Goal: Task Accomplishment & Management: Manage account settings

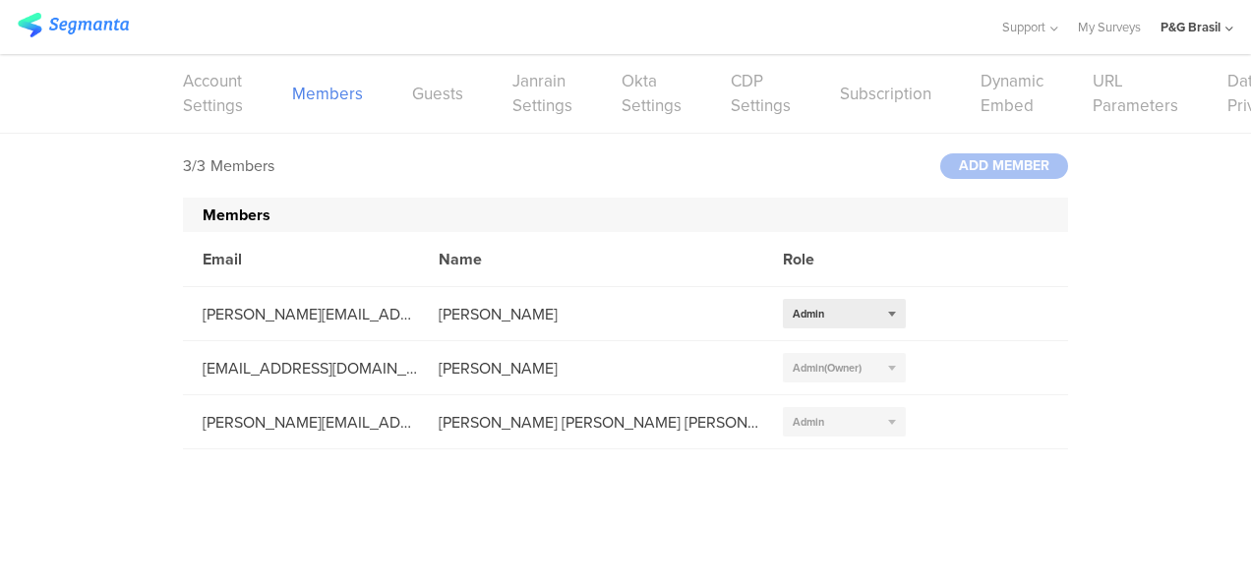
click at [110, 27] on img at bounding box center [73, 25] width 111 height 25
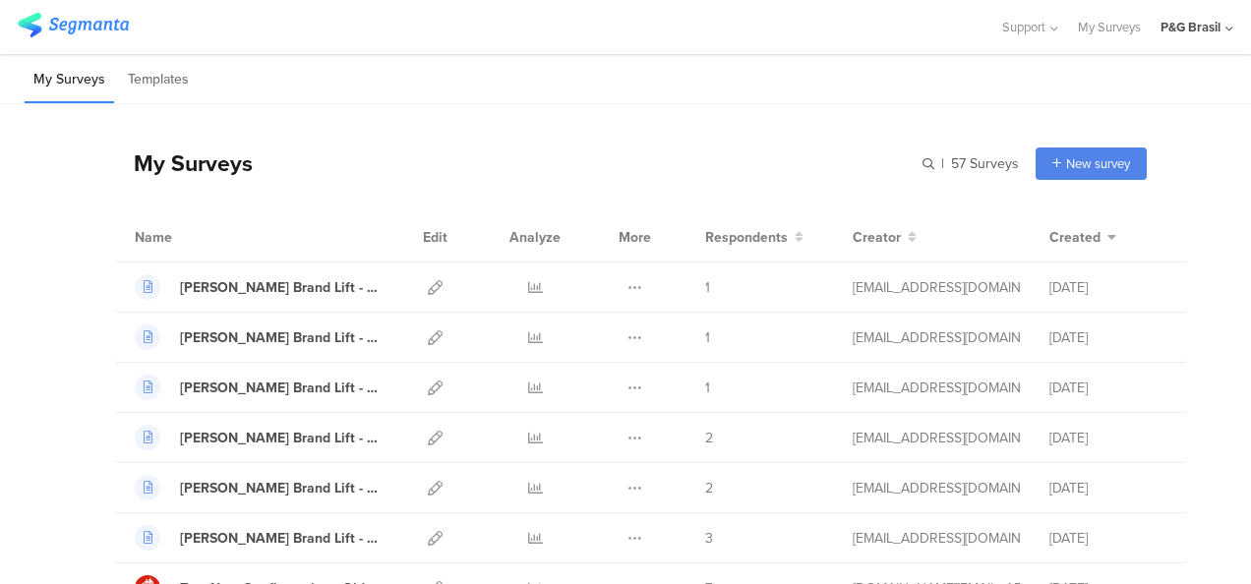
click at [572, 147] on div "My Surveys | 57 Surveys New survey Start from scratch Choose from templates" at bounding box center [630, 163] width 1033 height 79
click at [472, 171] on div "My Surveys | 57 Surveys New survey Start from scratch Choose from templates" at bounding box center [630, 163] width 1033 height 79
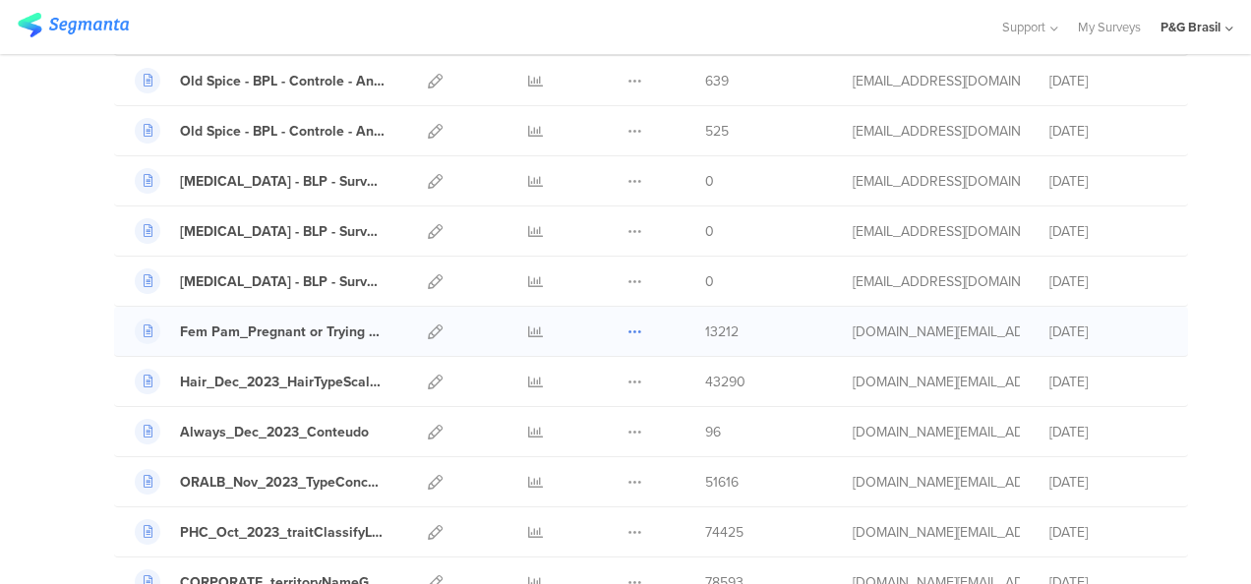
click at [627, 325] on icon at bounding box center [634, 332] width 15 height 15
click at [787, 322] on div "13212" at bounding box center [764, 332] width 118 height 21
click at [428, 327] on link at bounding box center [435, 331] width 15 height 49
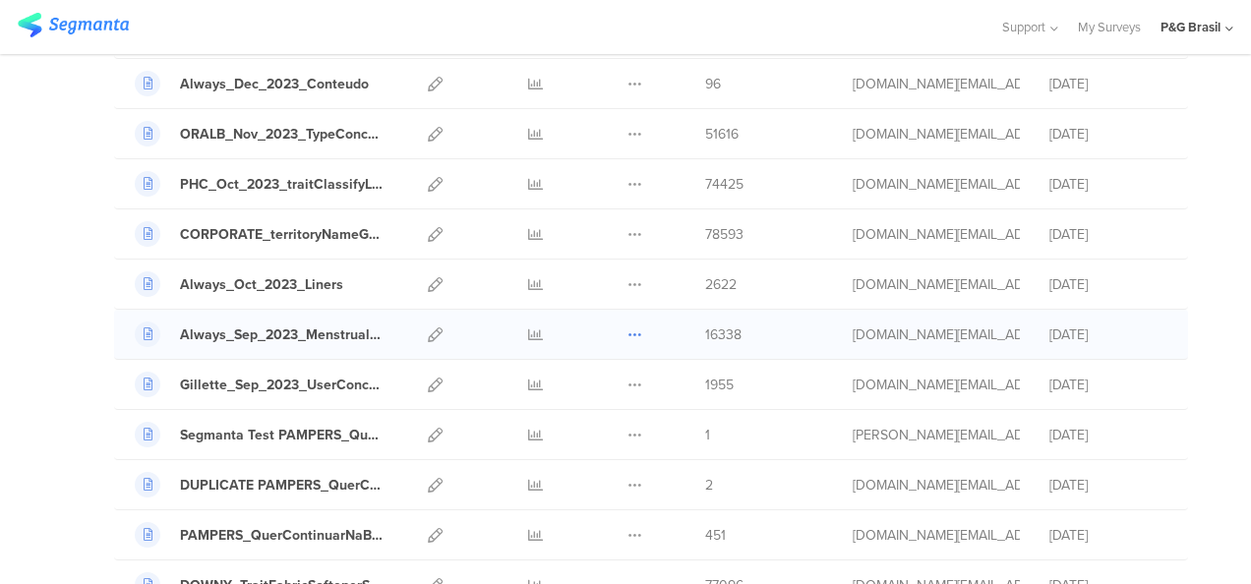
click at [627, 311] on button at bounding box center [634, 334] width 15 height 49
click at [428, 328] on icon at bounding box center [435, 335] width 15 height 15
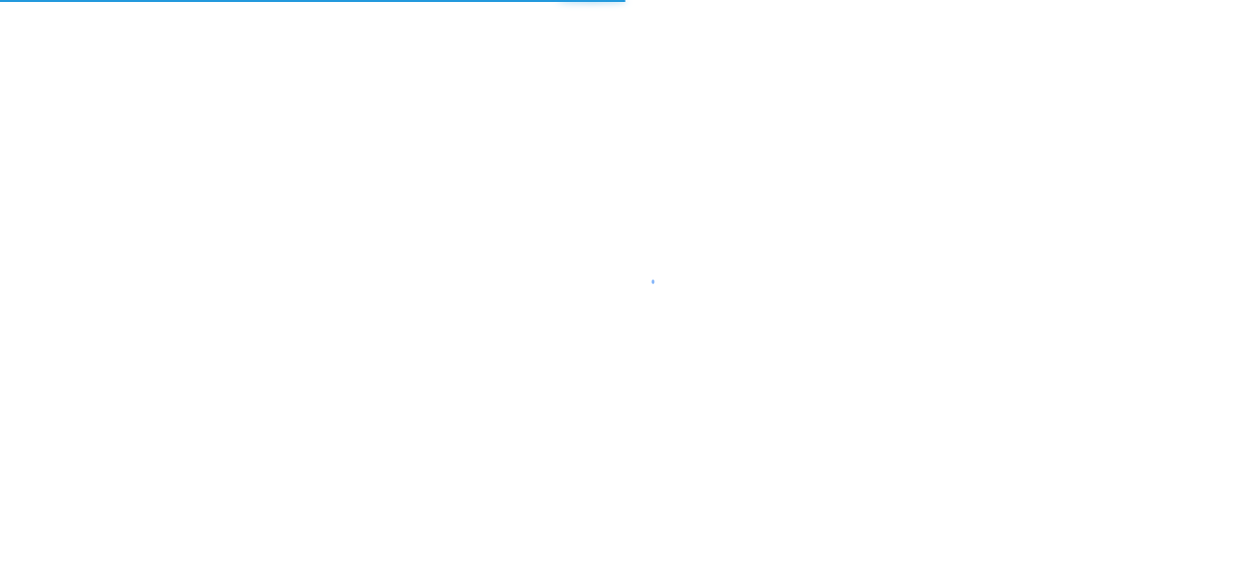
click at [425, 327] on div at bounding box center [625, 292] width 1251 height 584
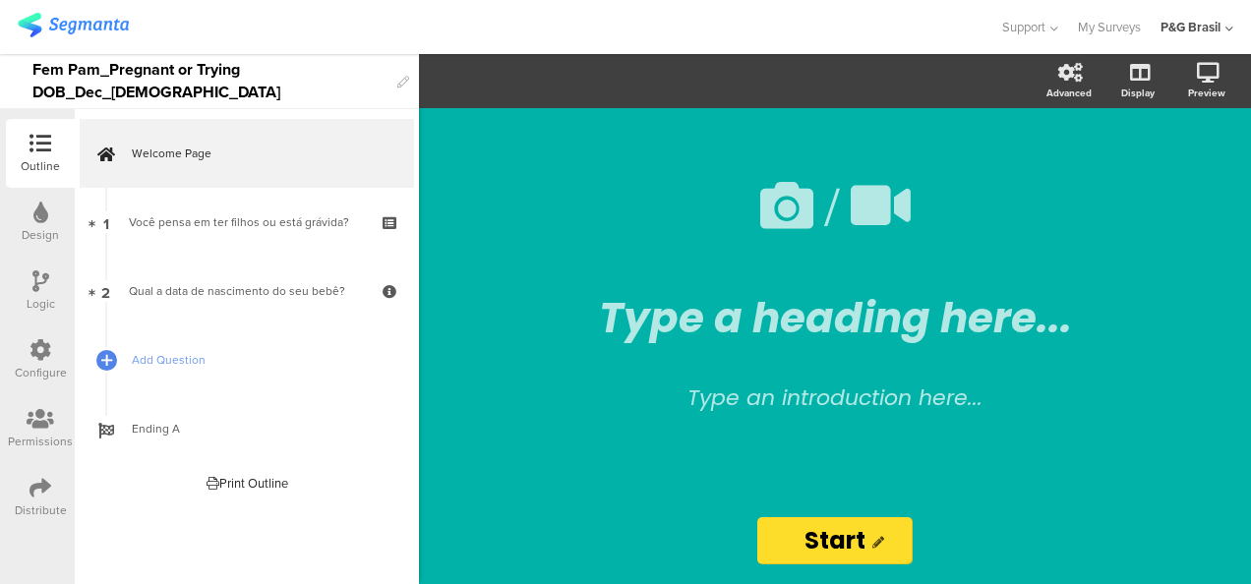
click at [61, 415] on div at bounding box center [40, 420] width 65 height 25
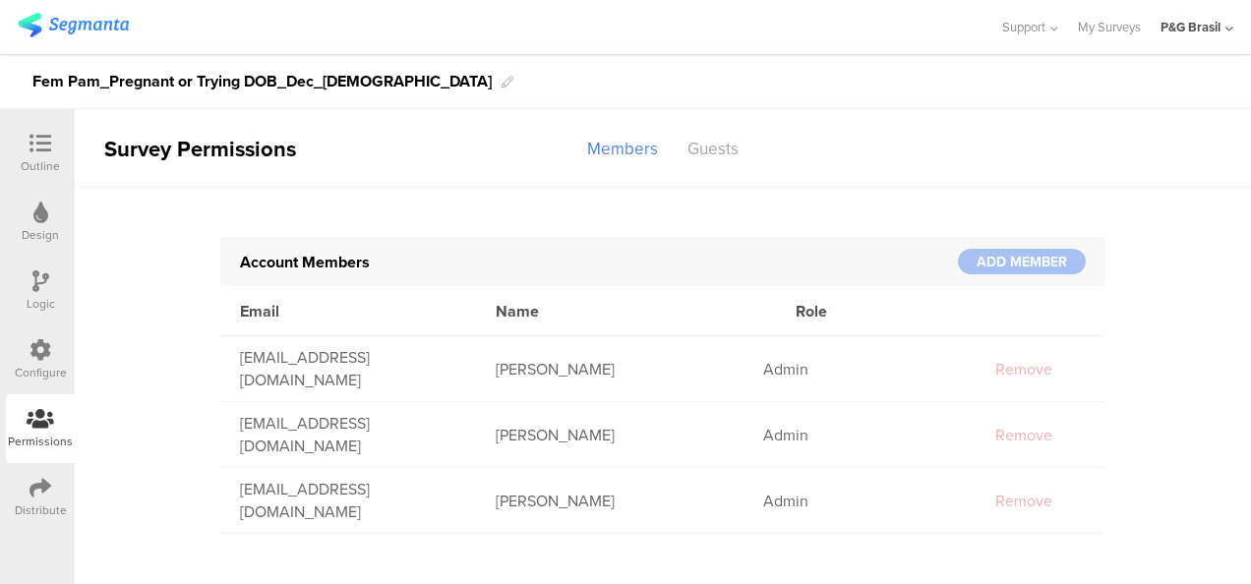
click at [18, 499] on div "Distribute" at bounding box center [40, 497] width 69 height 69
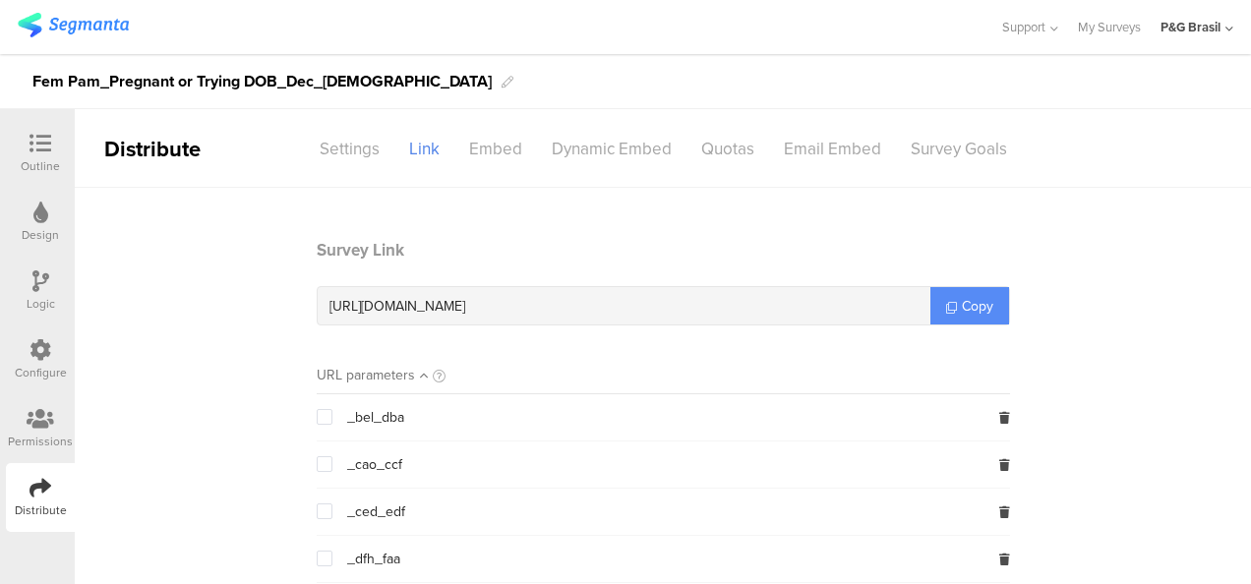
click at [962, 299] on span "Copy" at bounding box center [977, 306] width 31 height 21
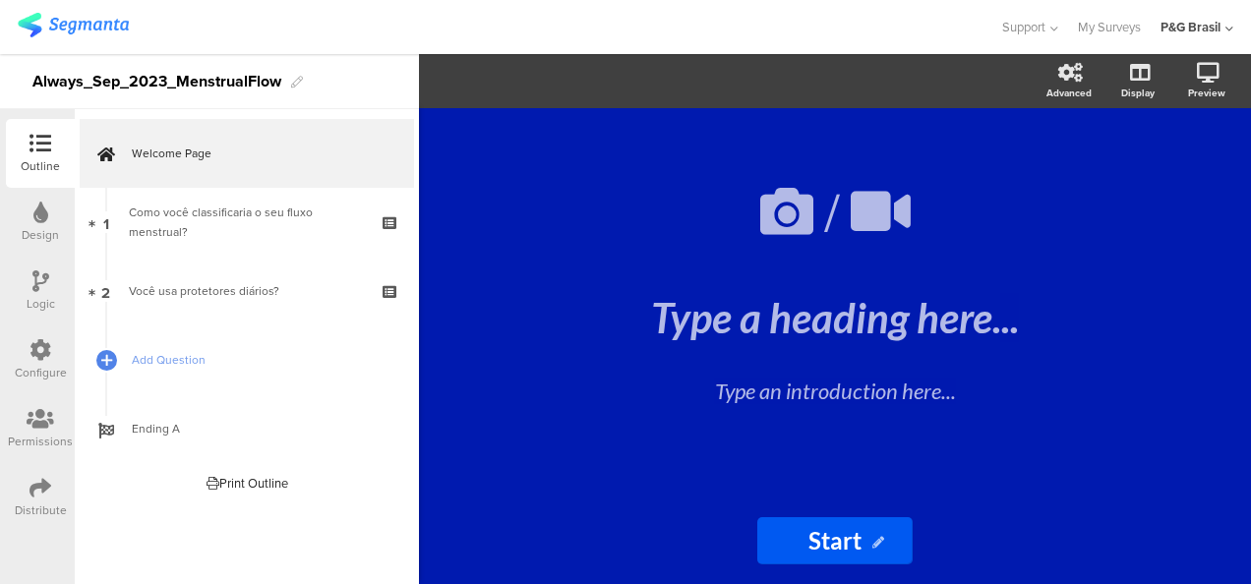
click at [43, 490] on icon at bounding box center [41, 488] width 22 height 22
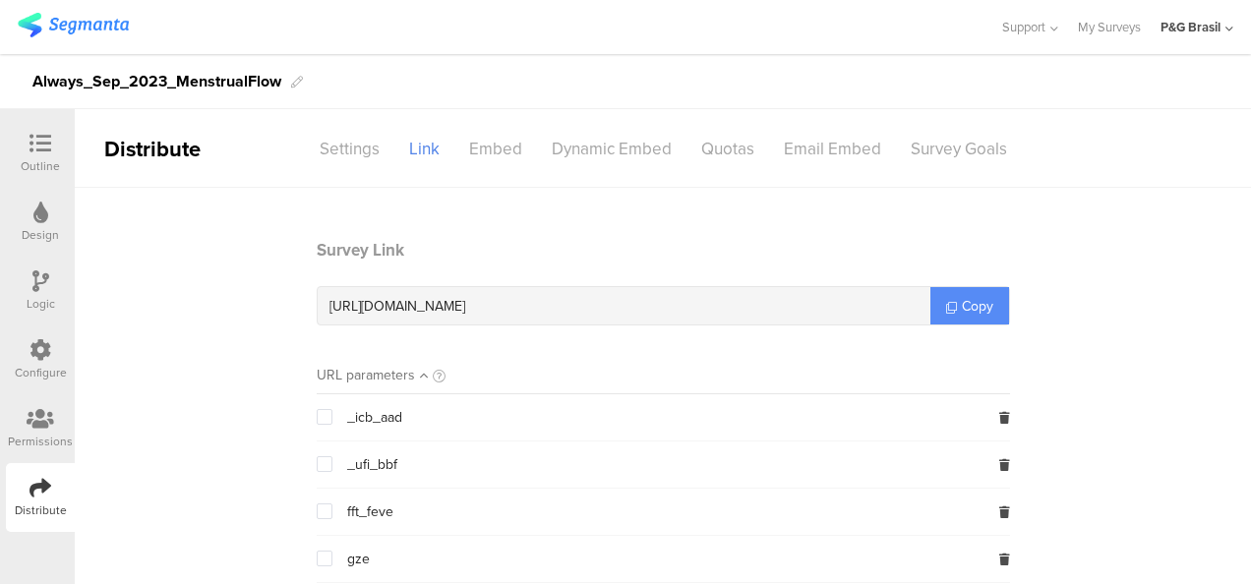
click at [962, 315] on span "Copy" at bounding box center [977, 306] width 31 height 21
click at [970, 294] on link "Copy" at bounding box center [969, 305] width 79 height 37
click at [375, 137] on div "Settings" at bounding box center [349, 149] width 89 height 34
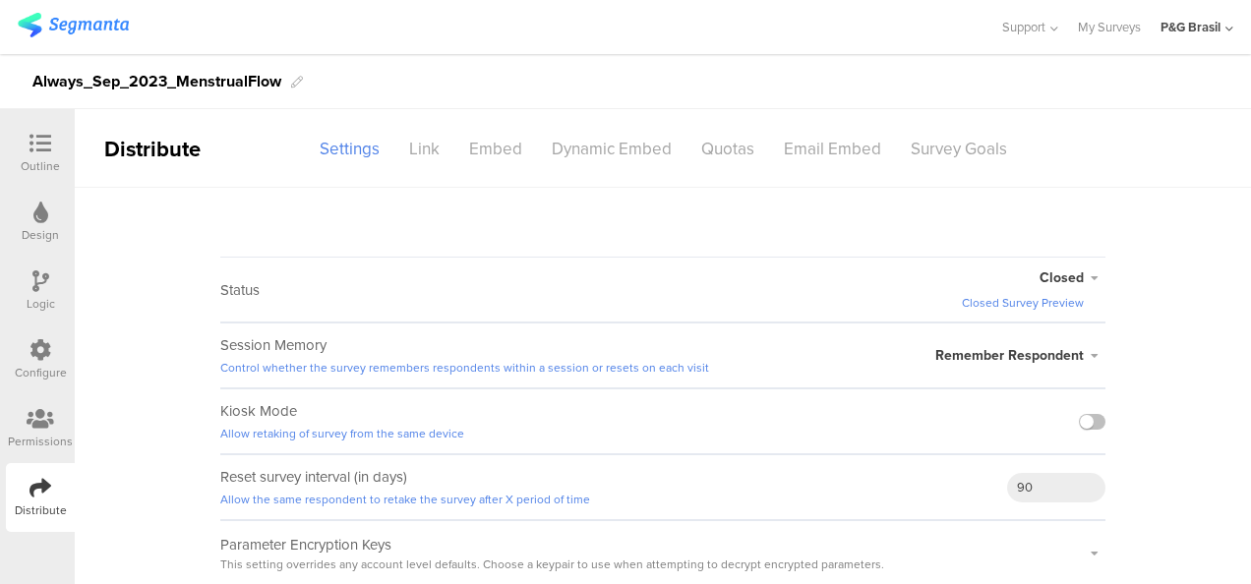
click at [1079, 277] on span "Closed" at bounding box center [1062, 278] width 44 height 21
click at [1079, 273] on span "Closed" at bounding box center [1062, 278] width 44 height 21
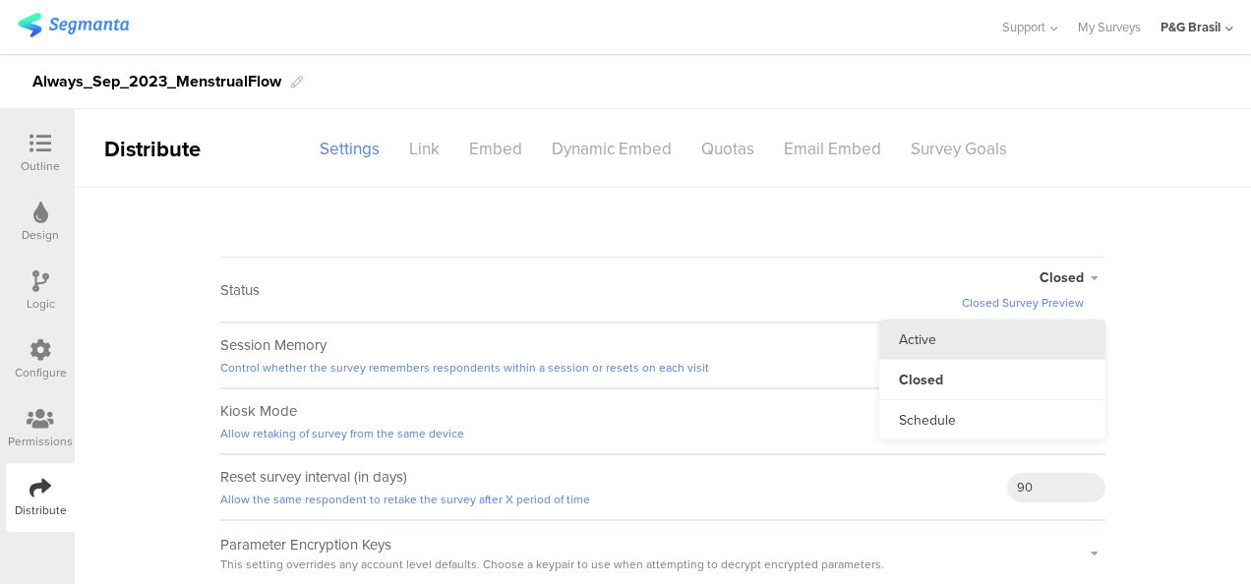
click at [966, 325] on li "Active" at bounding box center [992, 340] width 226 height 40
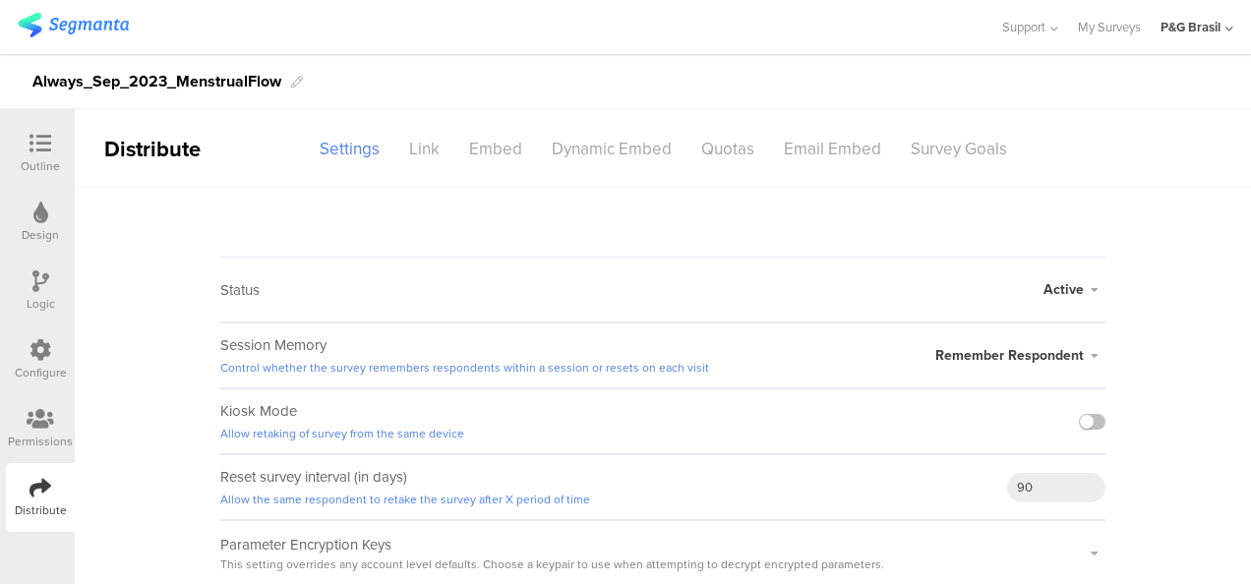
click at [29, 163] on div "Outline" at bounding box center [40, 166] width 39 height 18
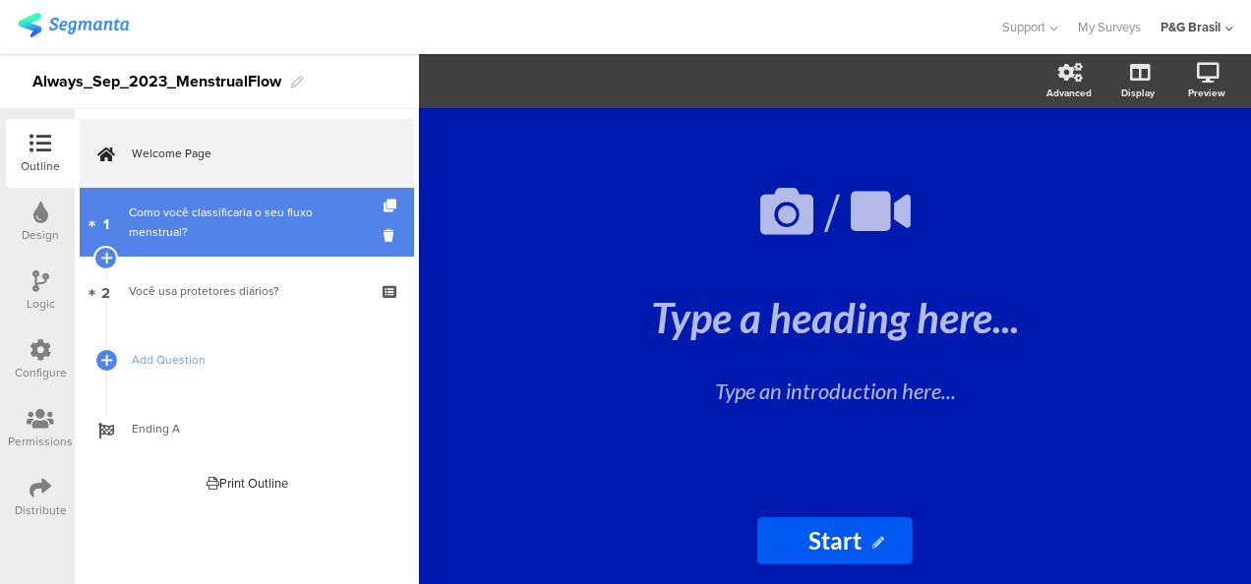
click at [236, 202] on link "1 Como você classificaria o seu fluxo menstrual?" at bounding box center [247, 222] width 334 height 69
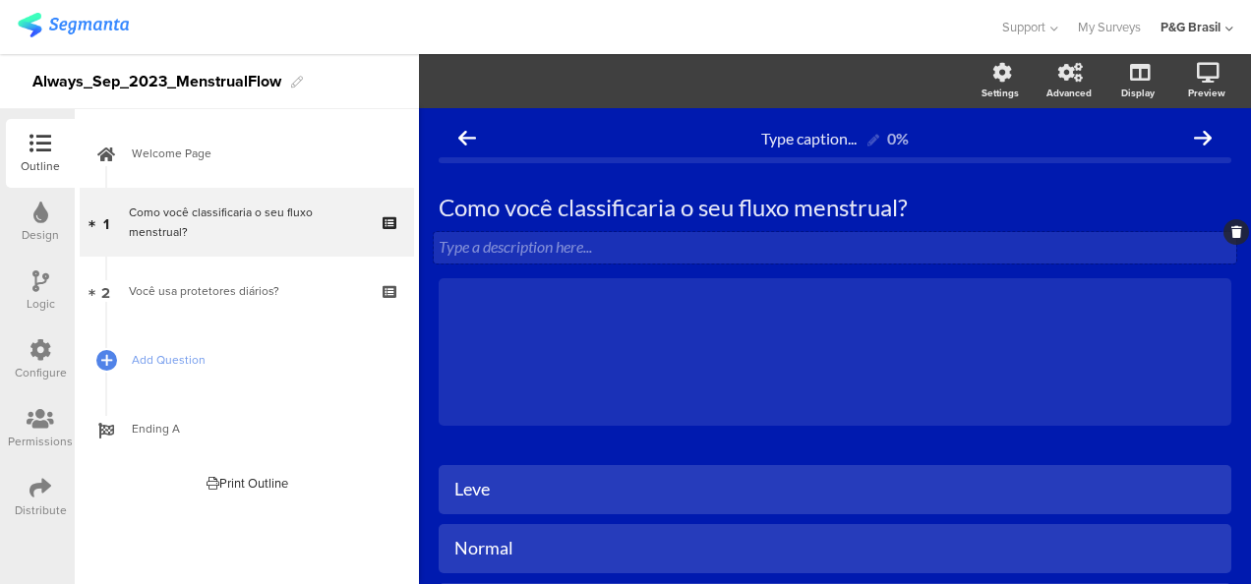
scroll to position [185, 0]
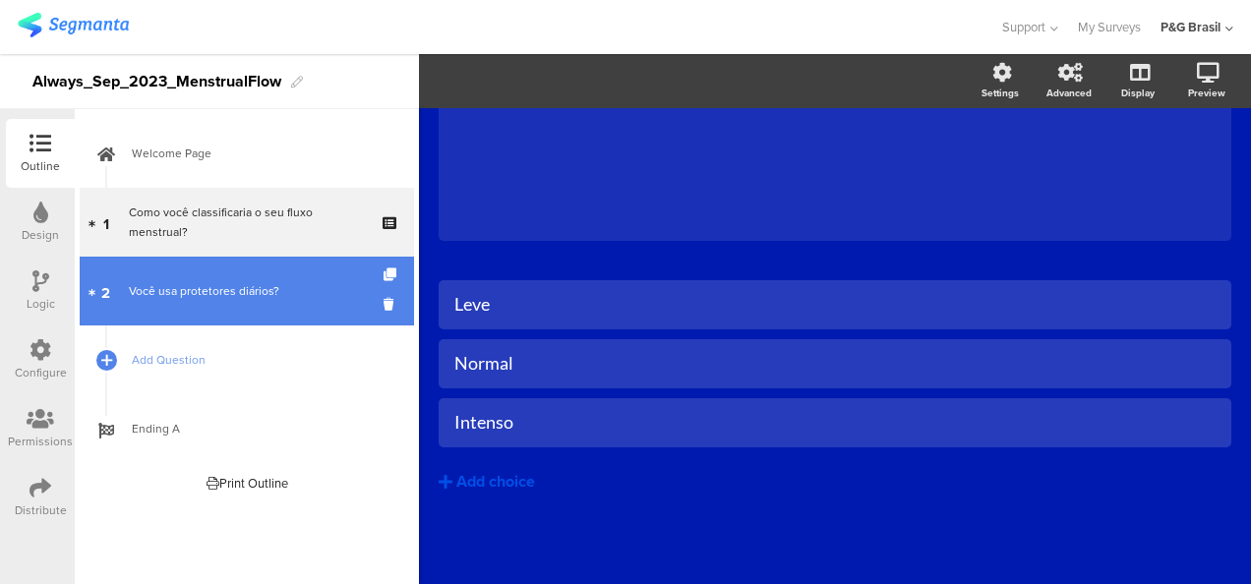
click at [251, 273] on link "2 Você usa protetores diários?" at bounding box center [247, 291] width 334 height 69
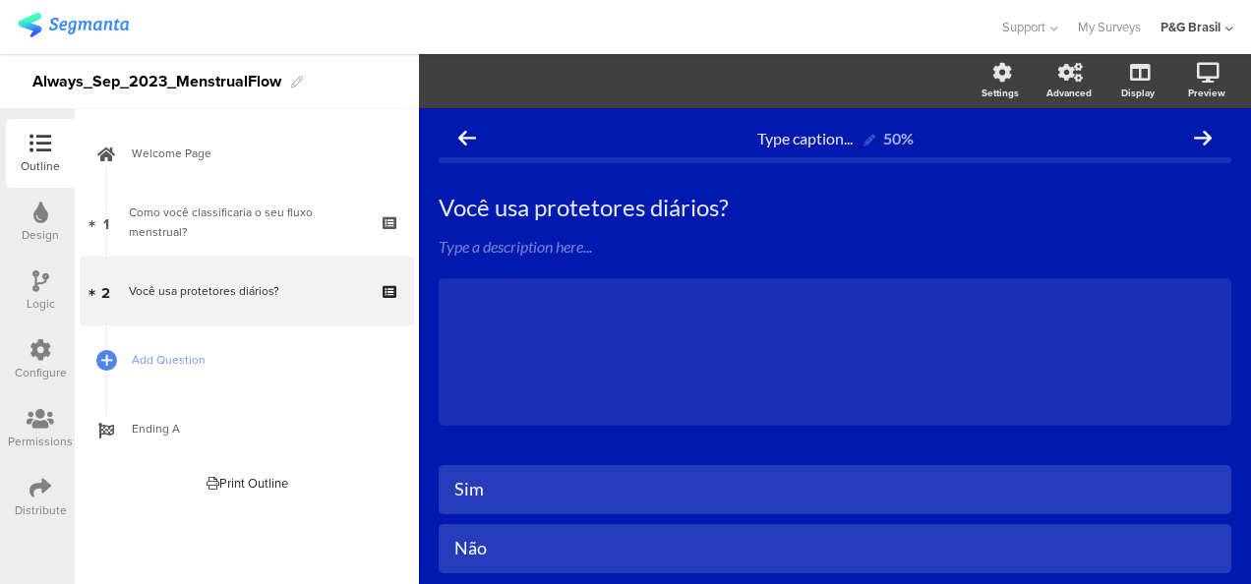
scroll to position [126, 0]
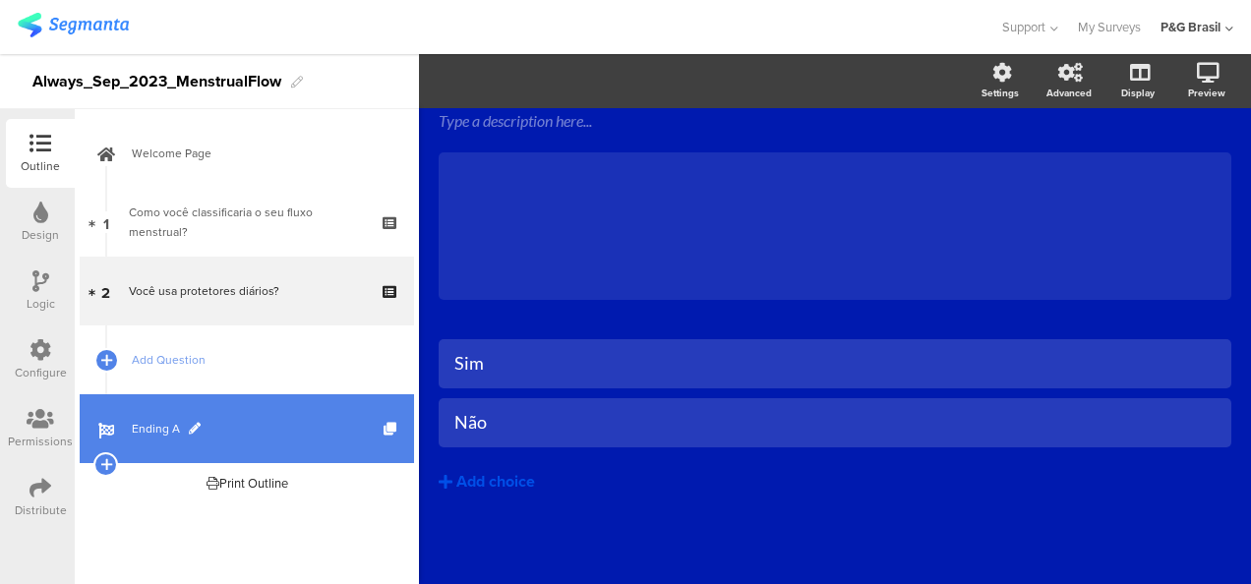
click at [279, 423] on span "Ending A" at bounding box center [258, 429] width 252 height 20
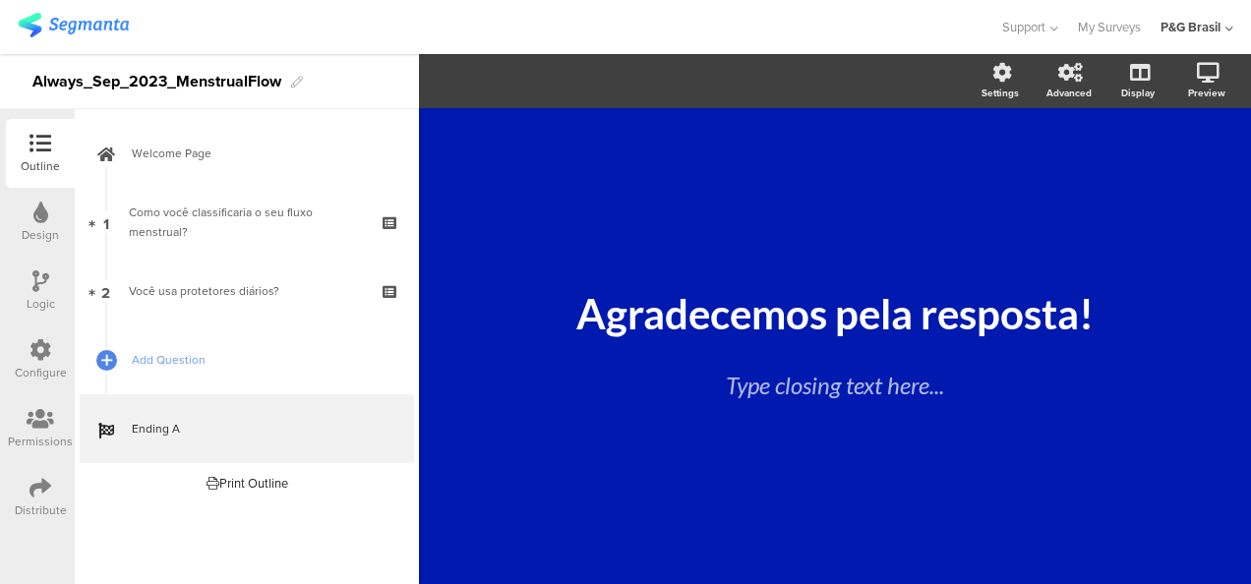
click at [31, 203] on div "Design" at bounding box center [40, 222] width 69 height 69
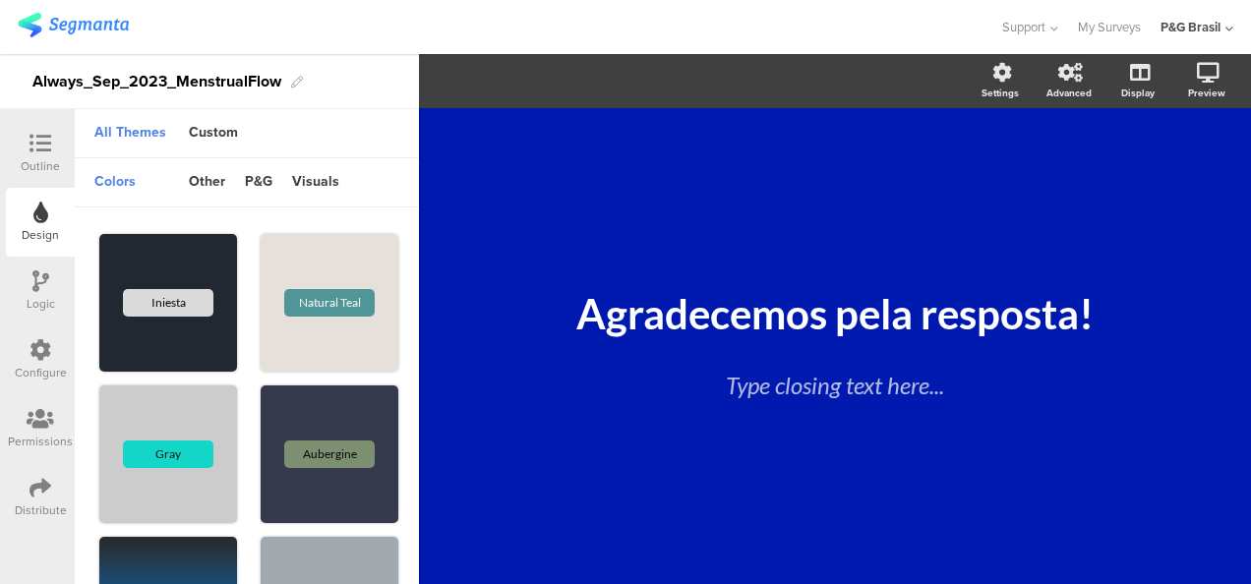
click at [56, 287] on div "Logic" at bounding box center [40, 291] width 69 height 69
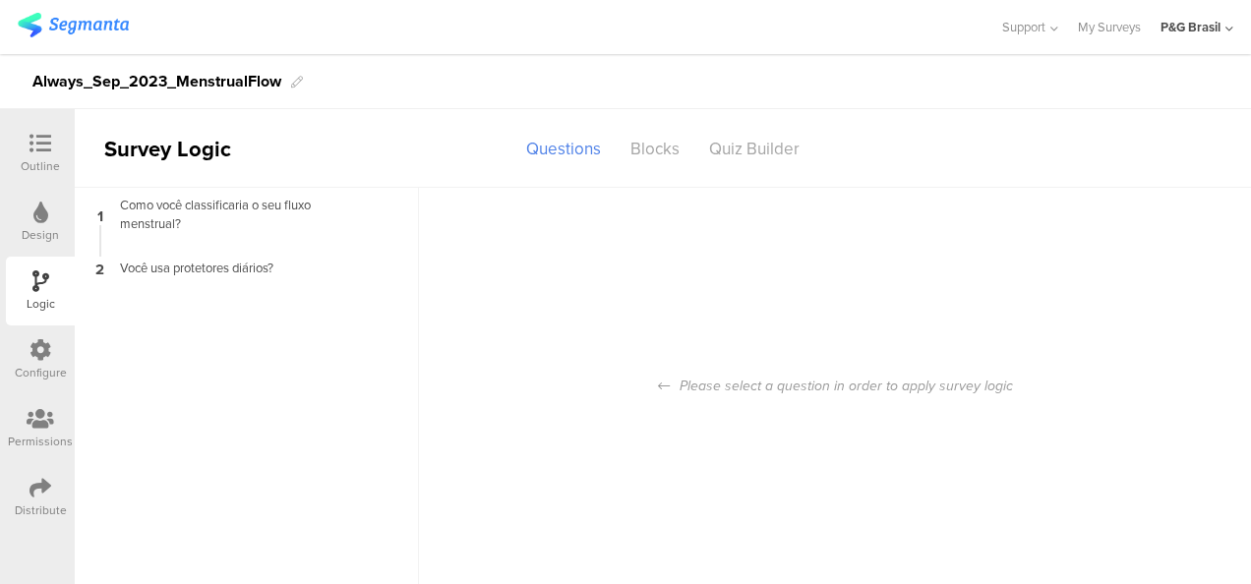
click at [33, 364] on div "Configure" at bounding box center [41, 373] width 52 height 18
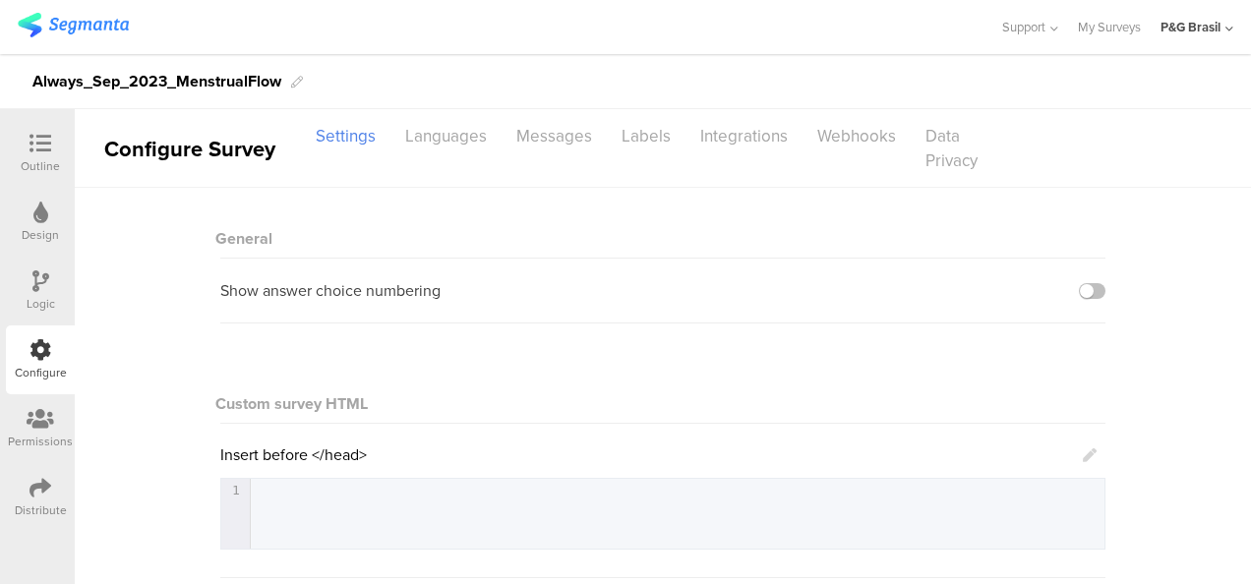
click at [49, 408] on icon at bounding box center [41, 419] width 28 height 22
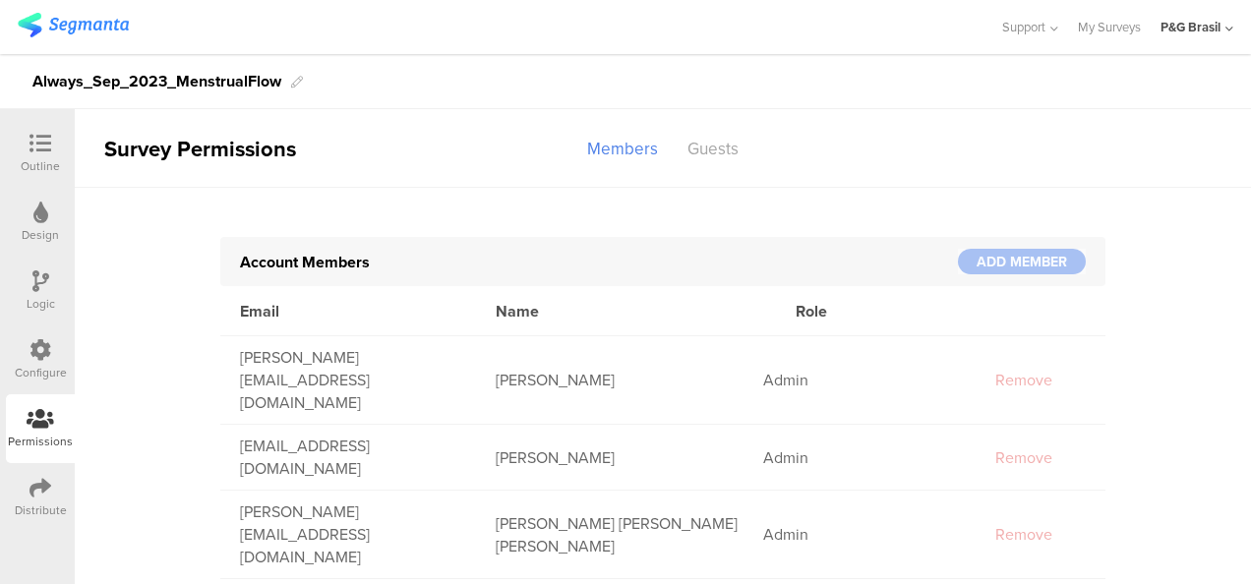
click at [46, 348] on icon at bounding box center [41, 350] width 22 height 22
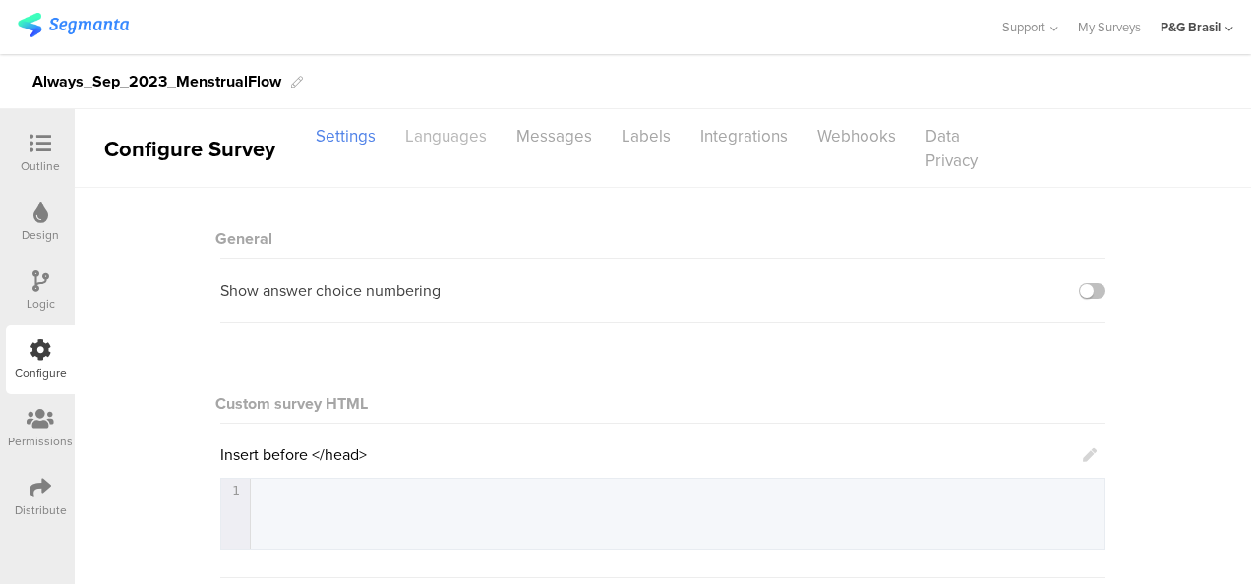
click at [444, 130] on div "Languages" at bounding box center [445, 136] width 111 height 34
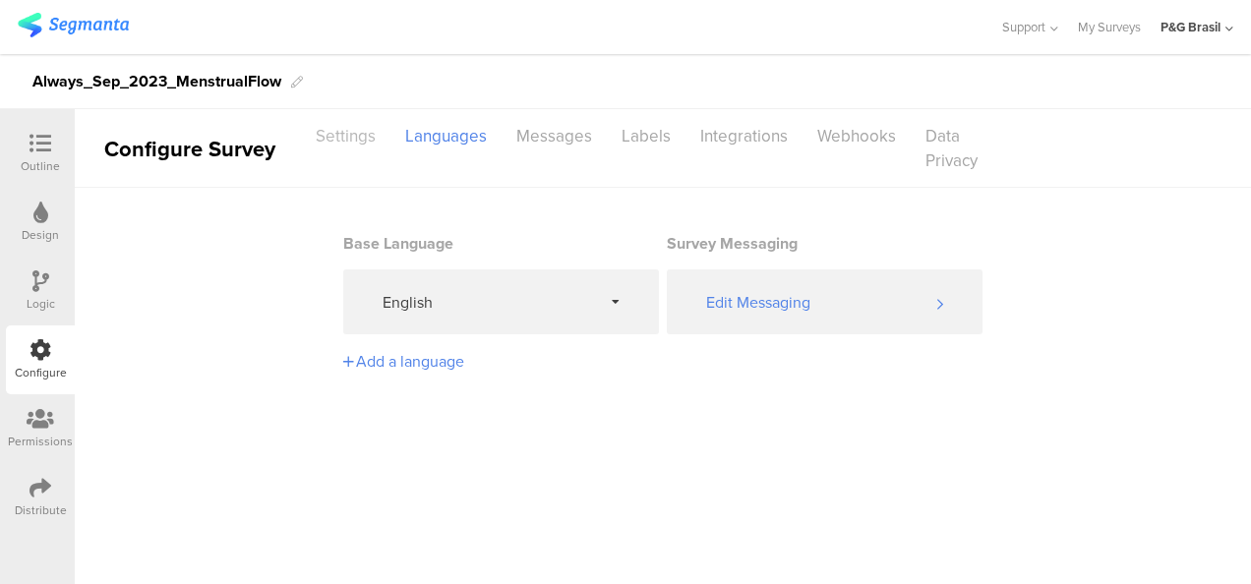
click at [342, 122] on div "Settings" at bounding box center [345, 136] width 89 height 34
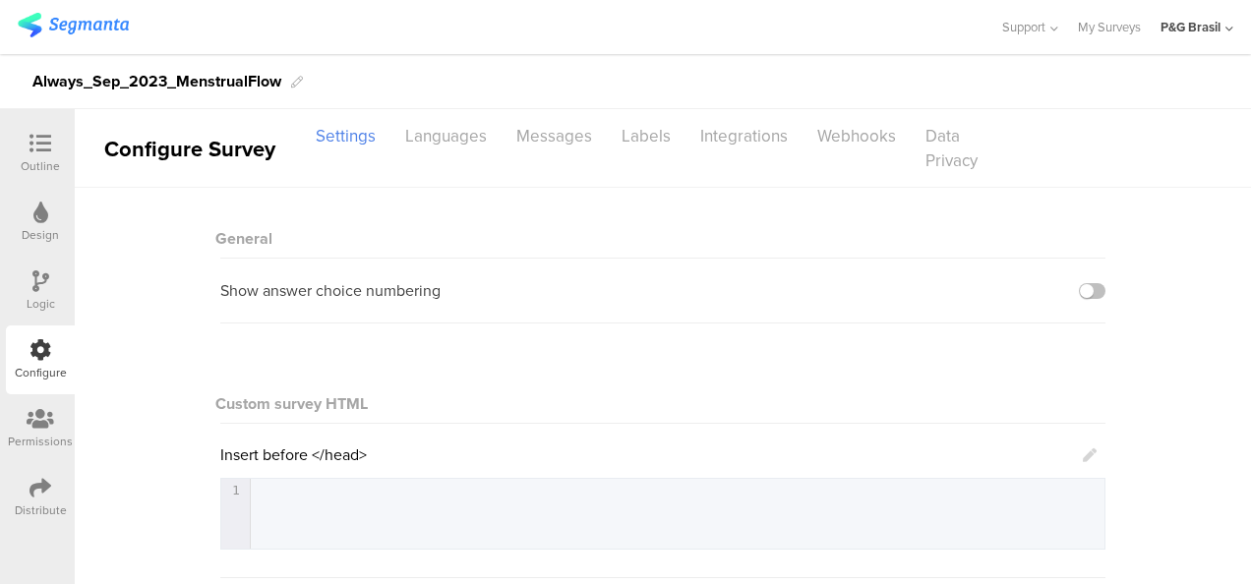
click at [37, 498] on icon at bounding box center [41, 488] width 22 height 22
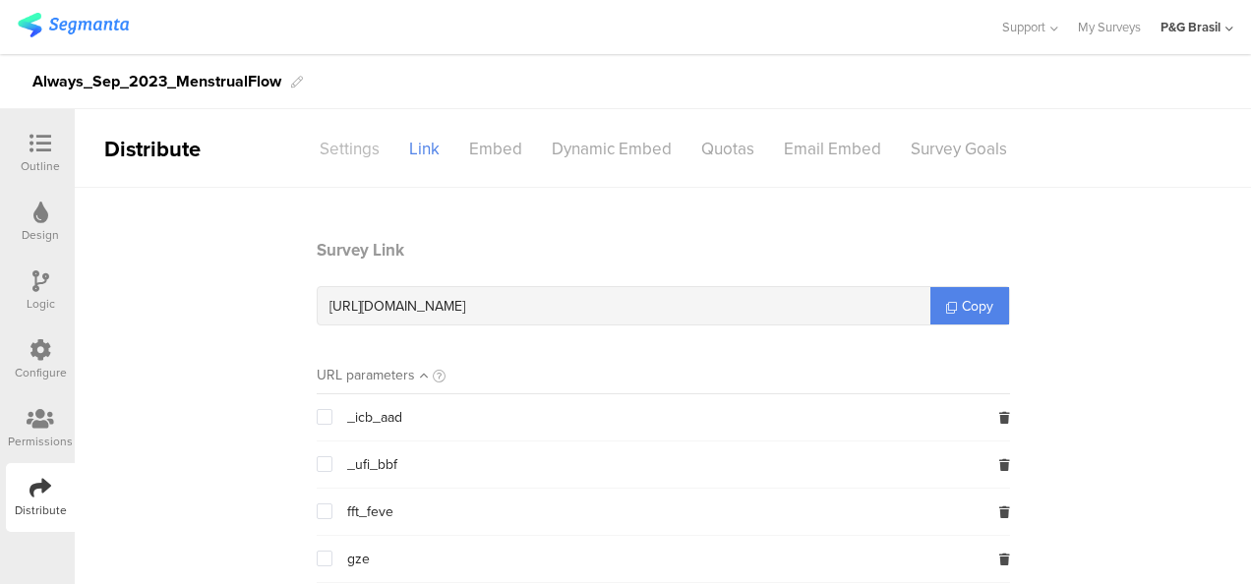
click at [337, 132] on div "Settings" at bounding box center [349, 149] width 89 height 34
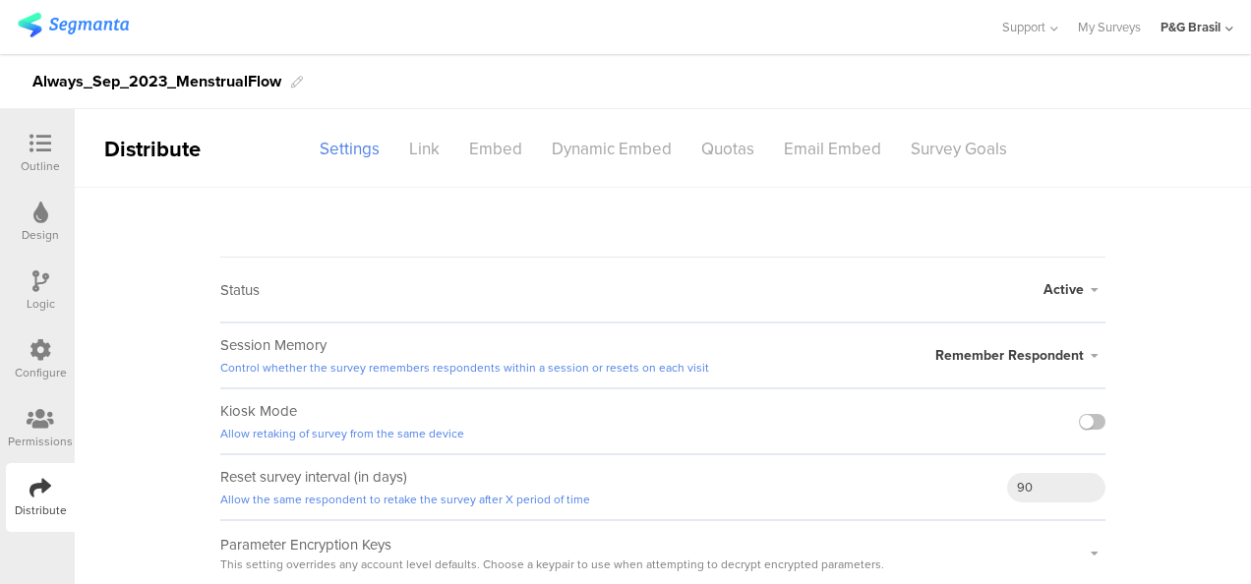
click at [1066, 297] on span "Active" at bounding box center [1064, 289] width 40 height 21
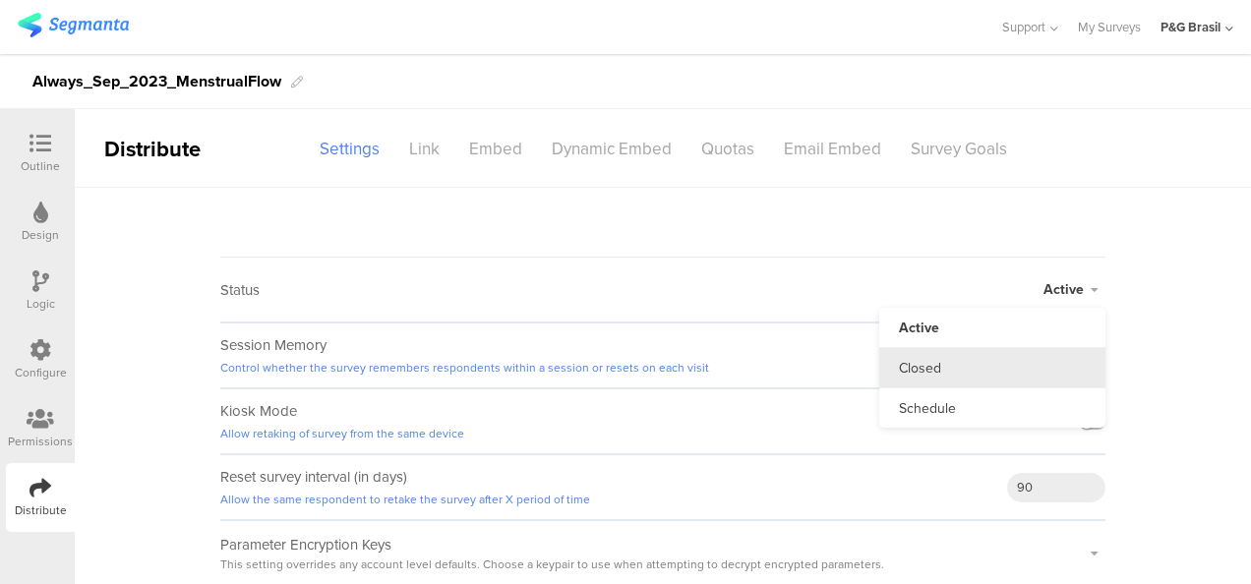
click at [982, 370] on li "Closed" at bounding box center [992, 368] width 226 height 40
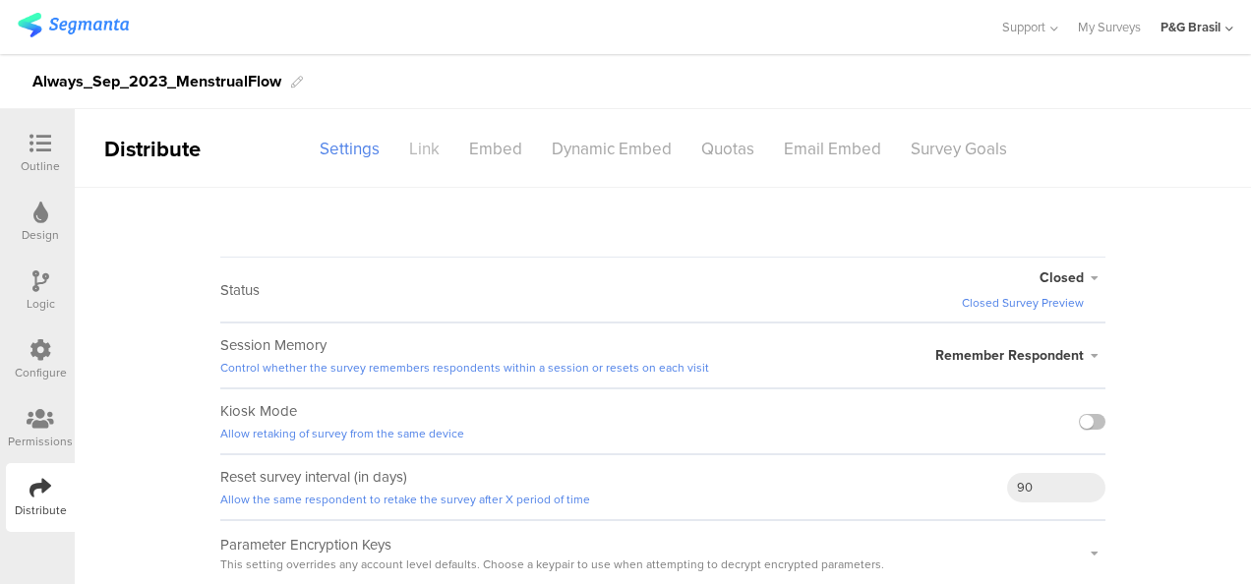
click at [431, 151] on div "Link" at bounding box center [424, 149] width 60 height 34
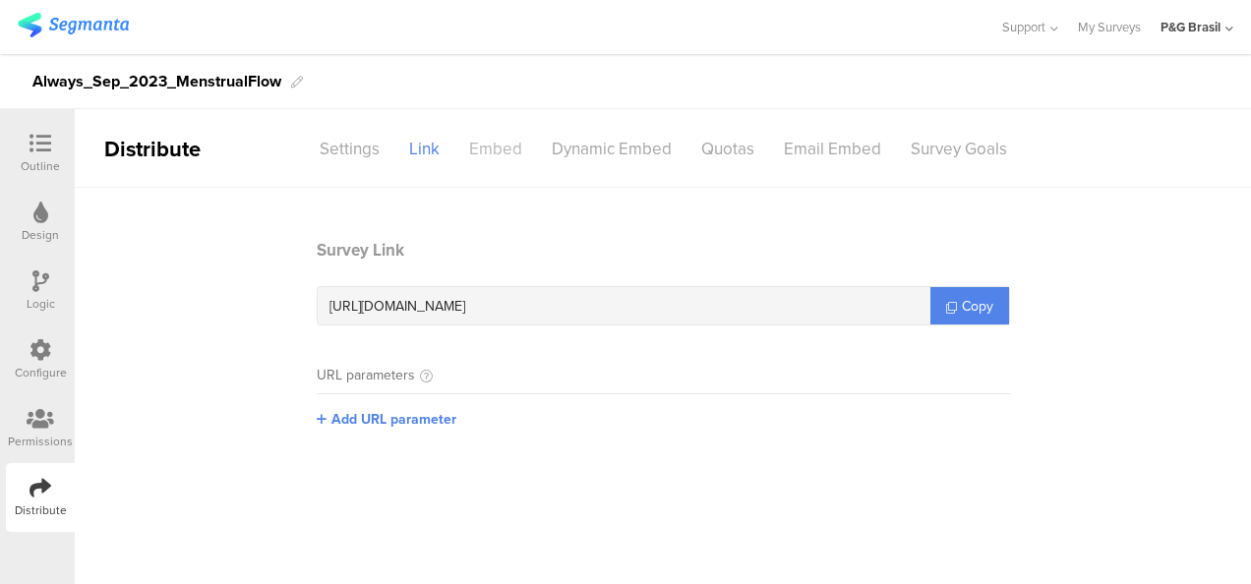
click at [492, 151] on div "Embed" at bounding box center [495, 149] width 83 height 34
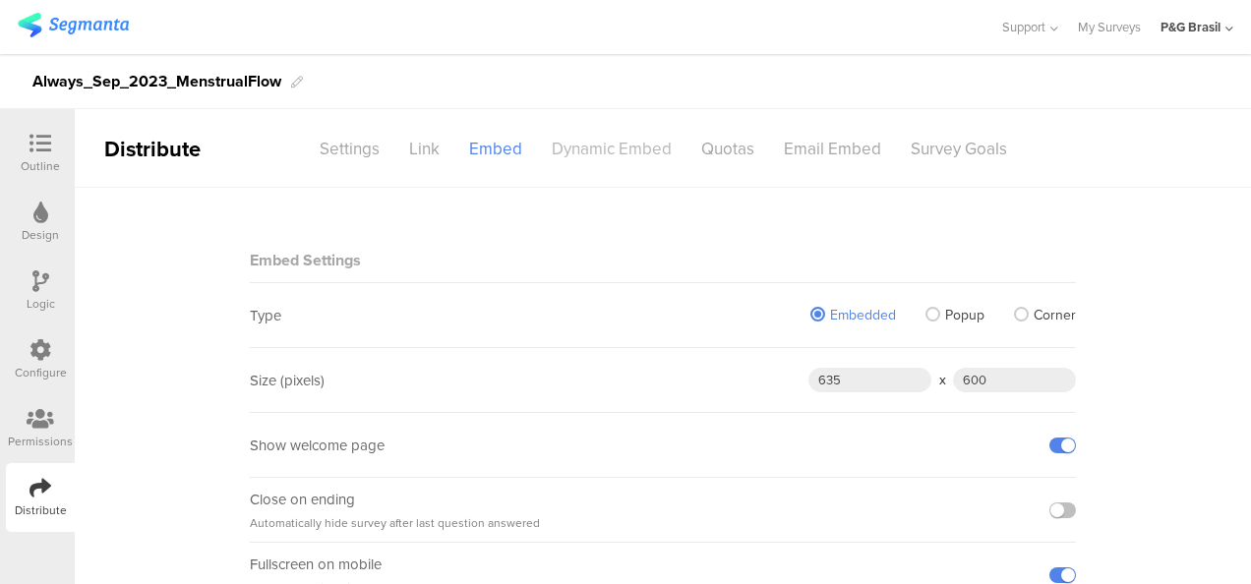
click at [600, 148] on div "Dynamic Embed" at bounding box center [611, 149] width 149 height 34
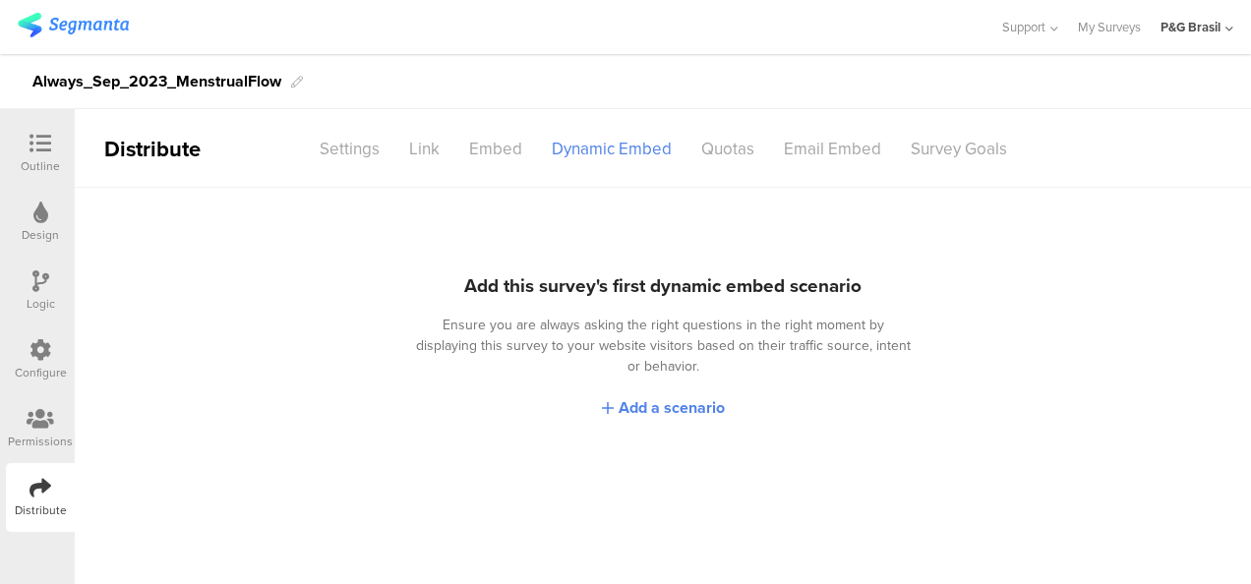
click at [31, 431] on div at bounding box center [40, 420] width 65 height 25
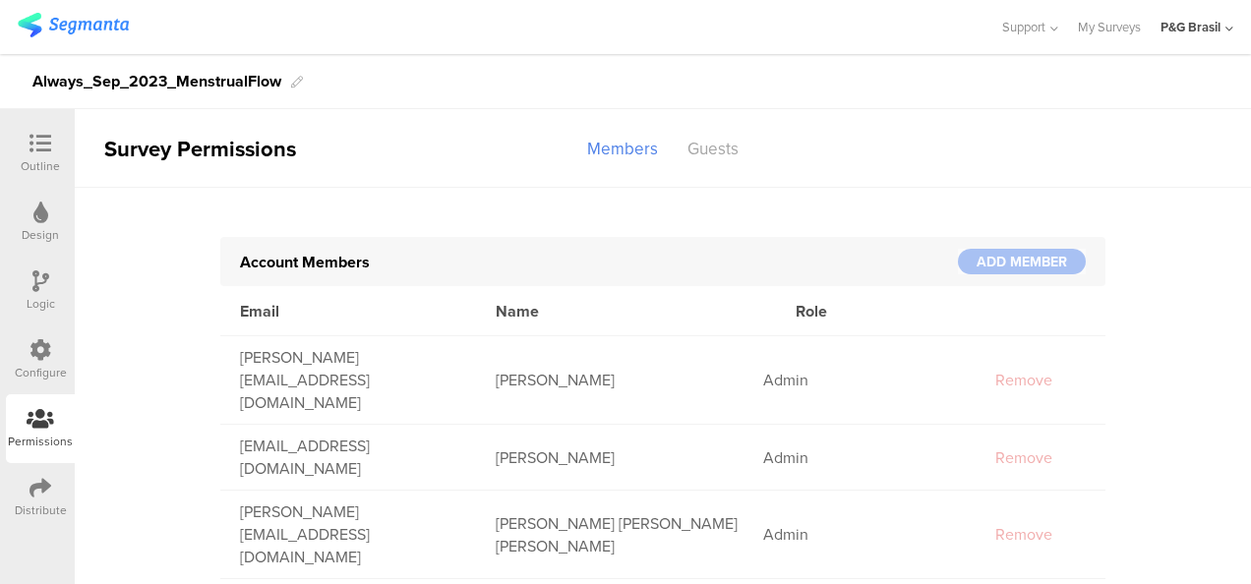
click at [32, 332] on div "Configure" at bounding box center [40, 360] width 69 height 69
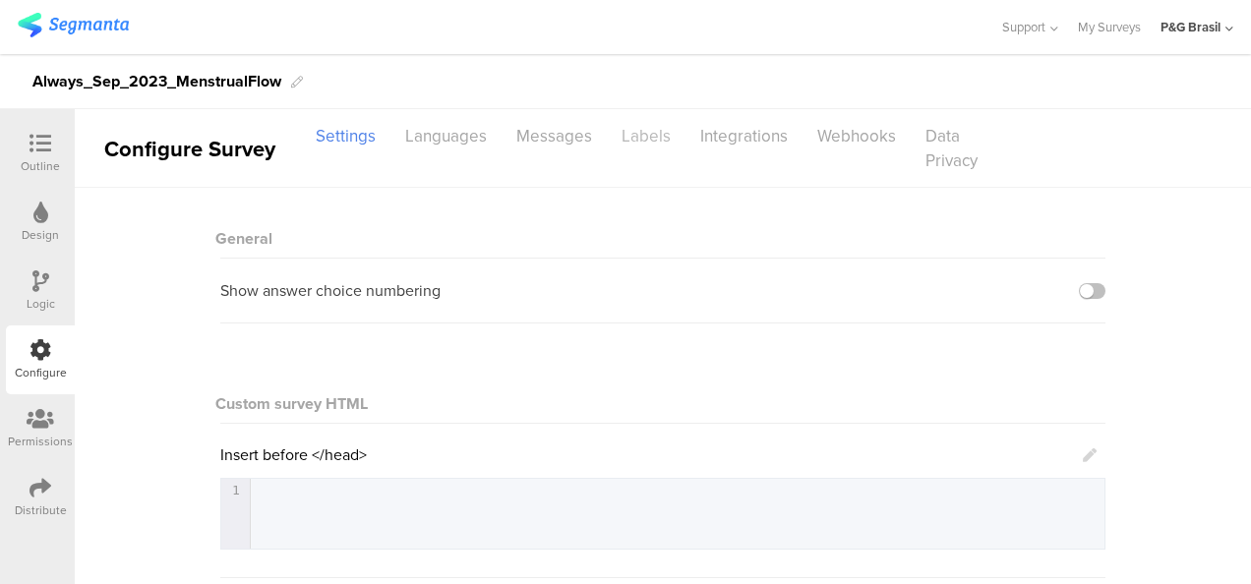
click at [640, 133] on div "Labels" at bounding box center [646, 136] width 79 height 34
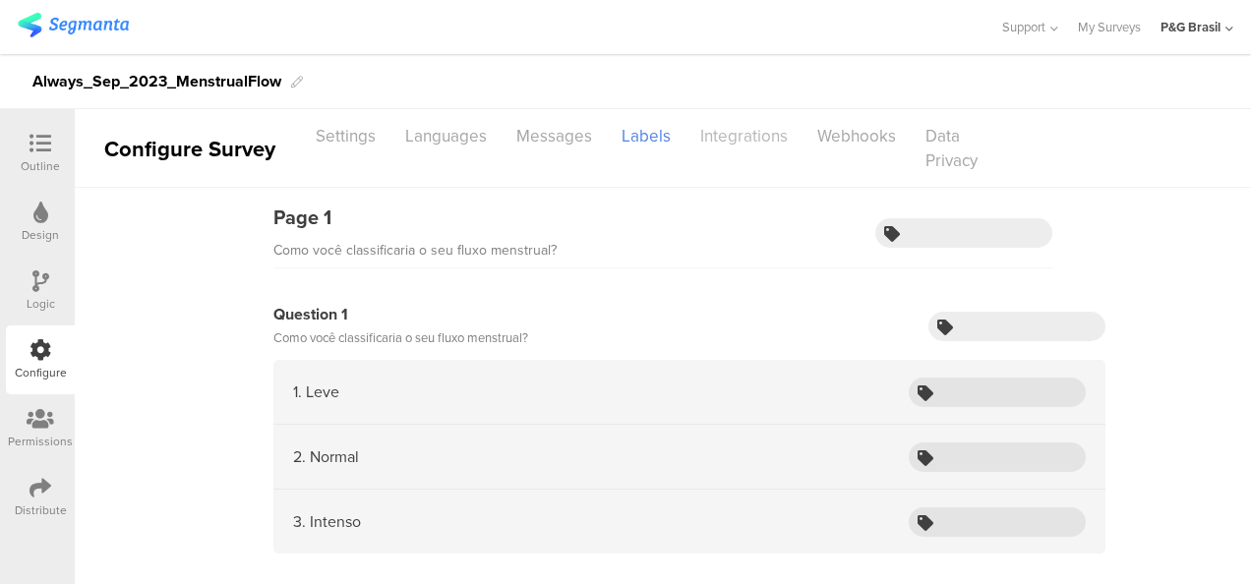
click at [772, 148] on div "Integrations" at bounding box center [744, 136] width 117 height 34
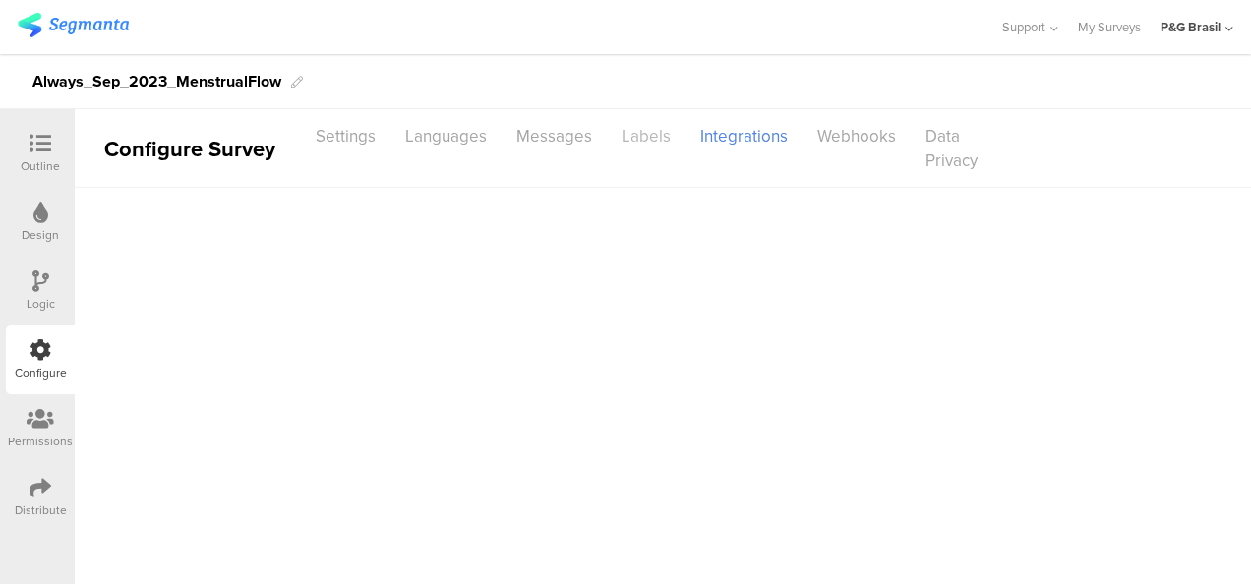
click at [673, 138] on div "Labels" at bounding box center [646, 136] width 79 height 34
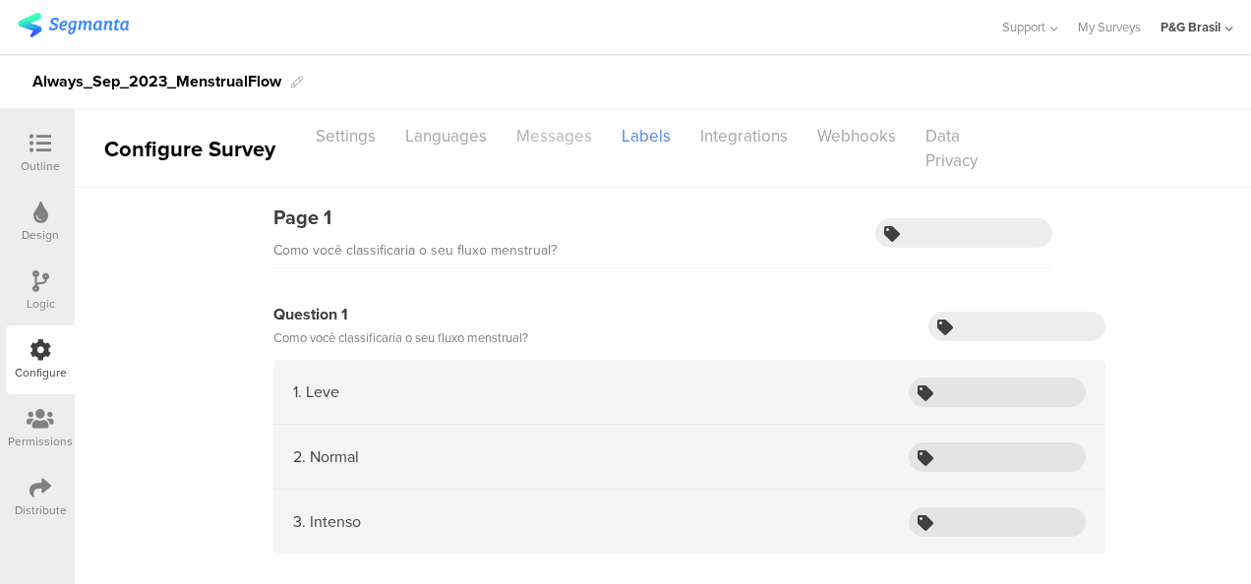
click at [531, 124] on div "Messages" at bounding box center [554, 136] width 105 height 34
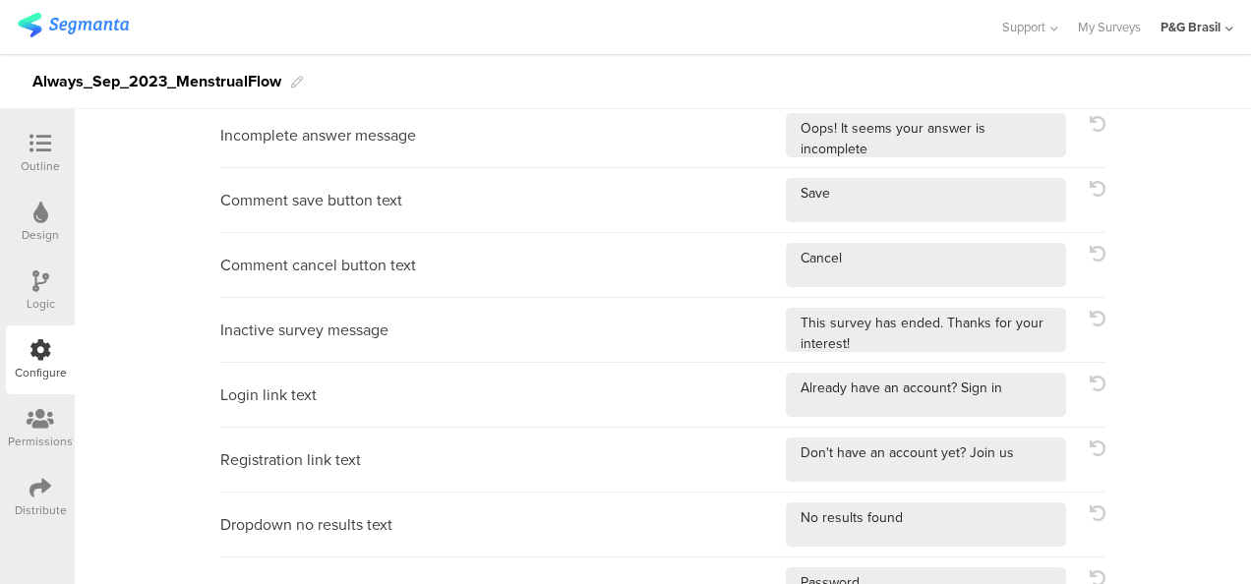
scroll to position [883, 0]
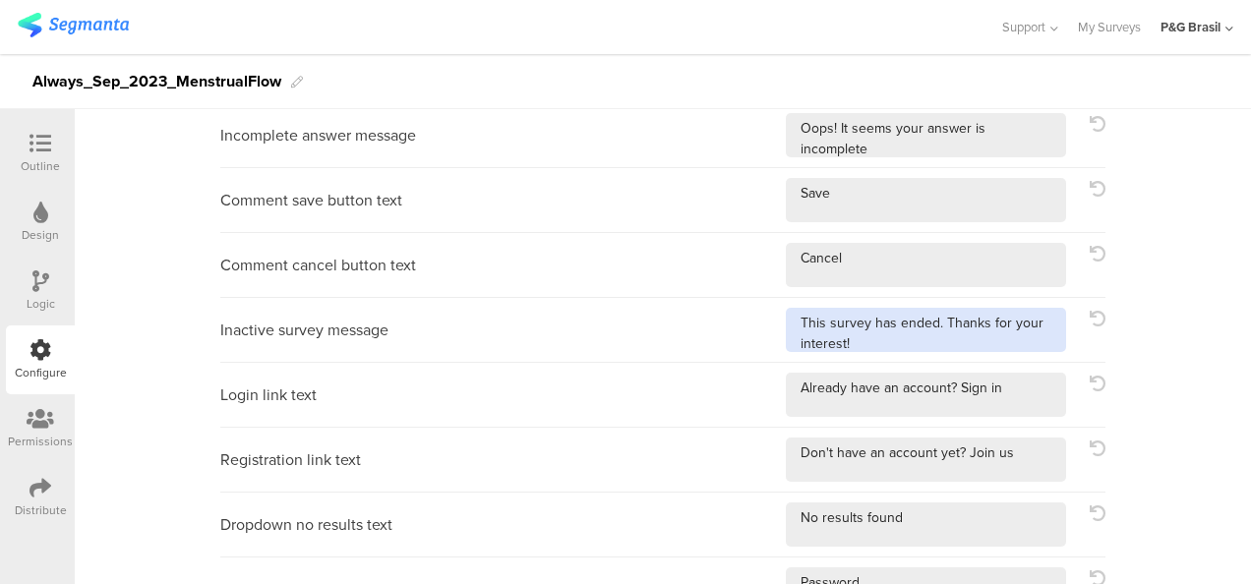
click at [825, 336] on textarea at bounding box center [926, 330] width 280 height 44
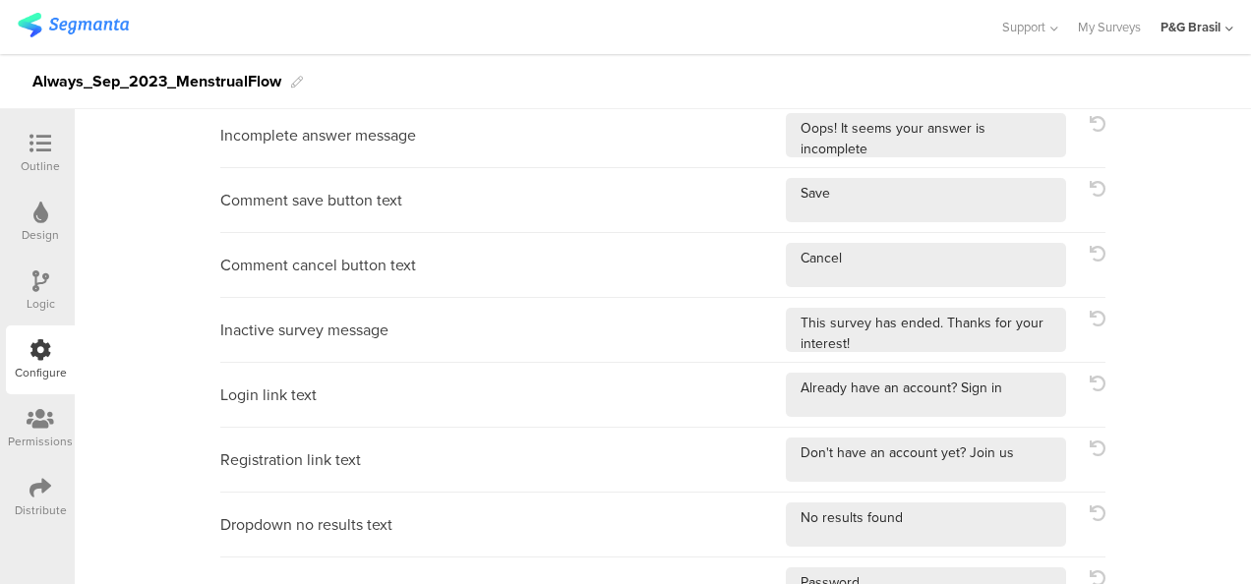
click at [539, 315] on div "Inactive survey message" at bounding box center [662, 330] width 885 height 65
click at [360, 326] on div "Inactive survey message" at bounding box center [304, 330] width 168 height 21
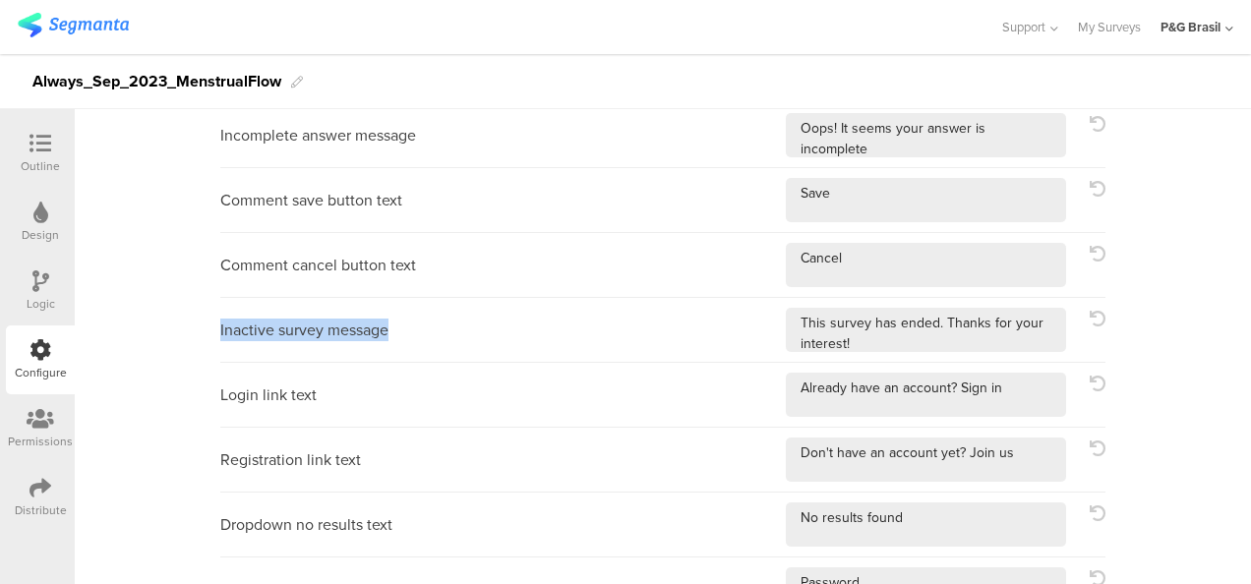
click at [360, 326] on div "Inactive survey message" at bounding box center [304, 330] width 168 height 21
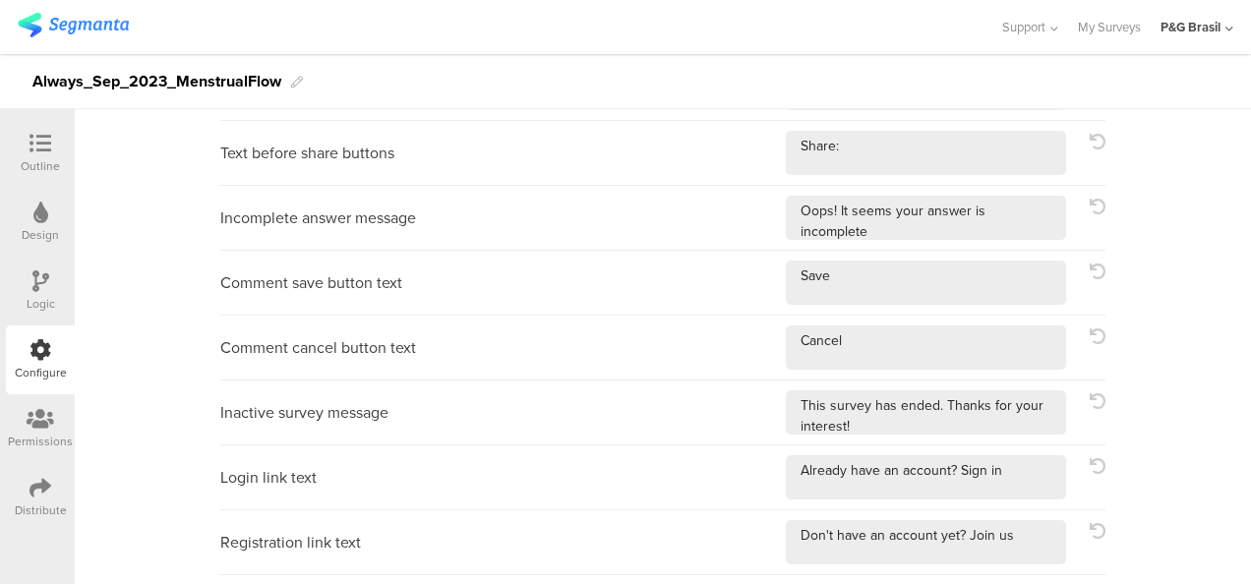
scroll to position [806, 0]
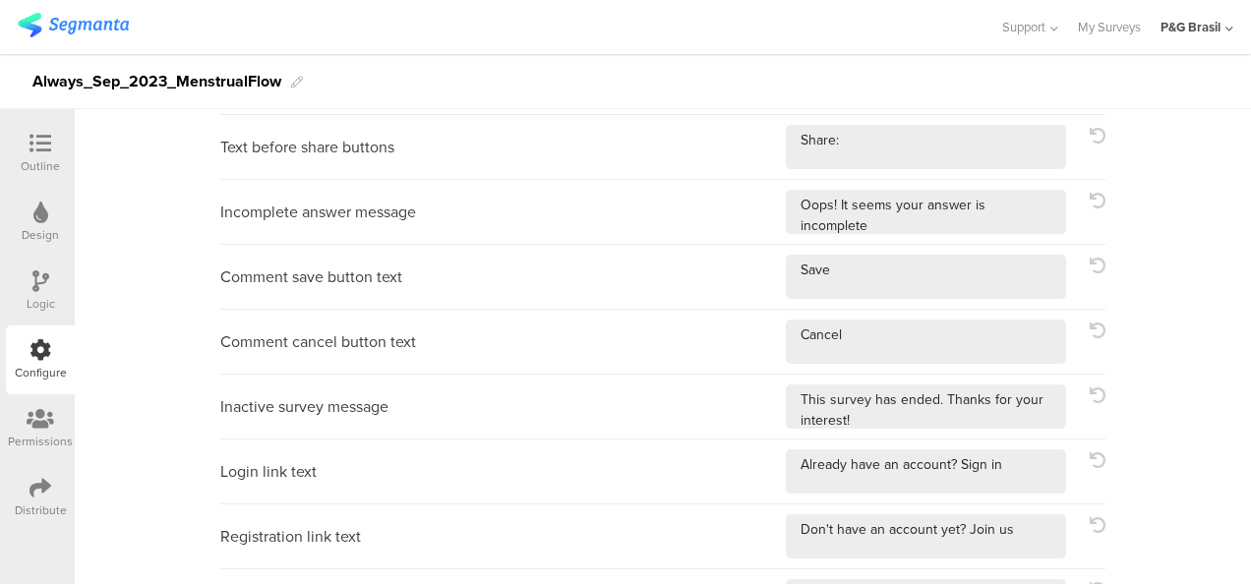
click at [51, 279] on div "Logic" at bounding box center [40, 291] width 69 height 69
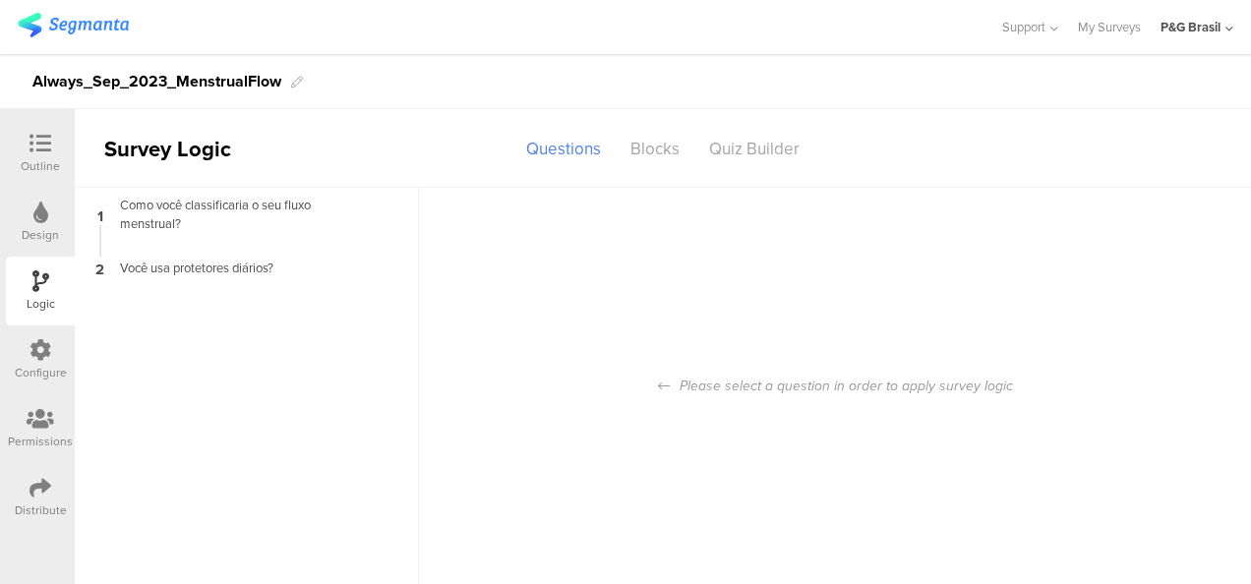
click at [45, 214] on icon at bounding box center [40, 213] width 15 height 22
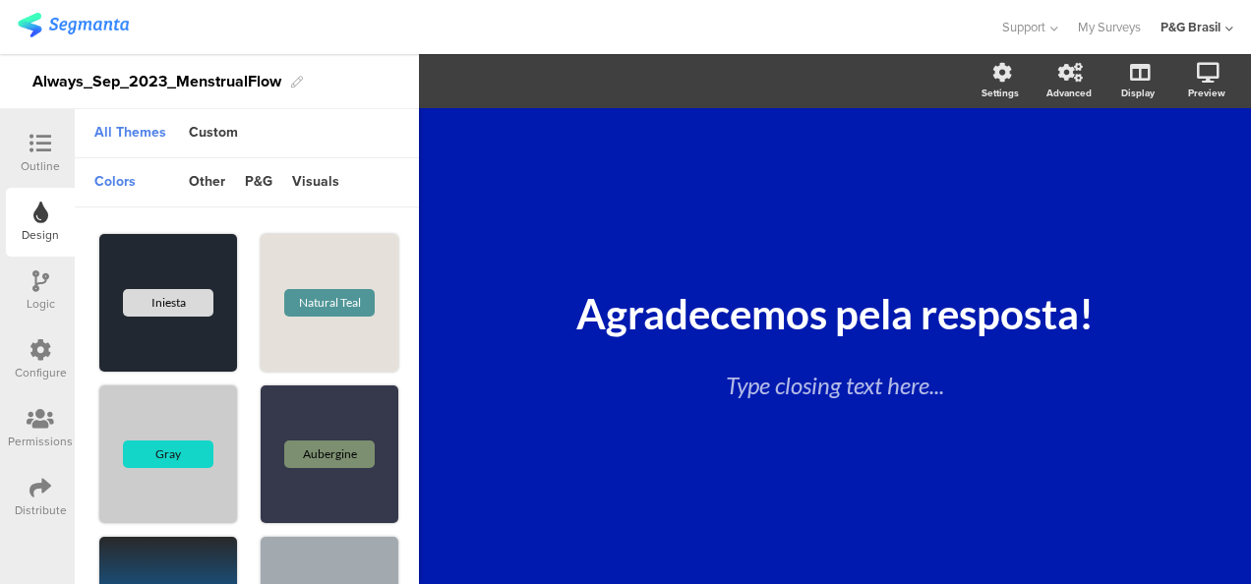
click at [38, 219] on icon at bounding box center [40, 213] width 15 height 22
click at [206, 123] on div "Custom" at bounding box center [213, 133] width 69 height 33
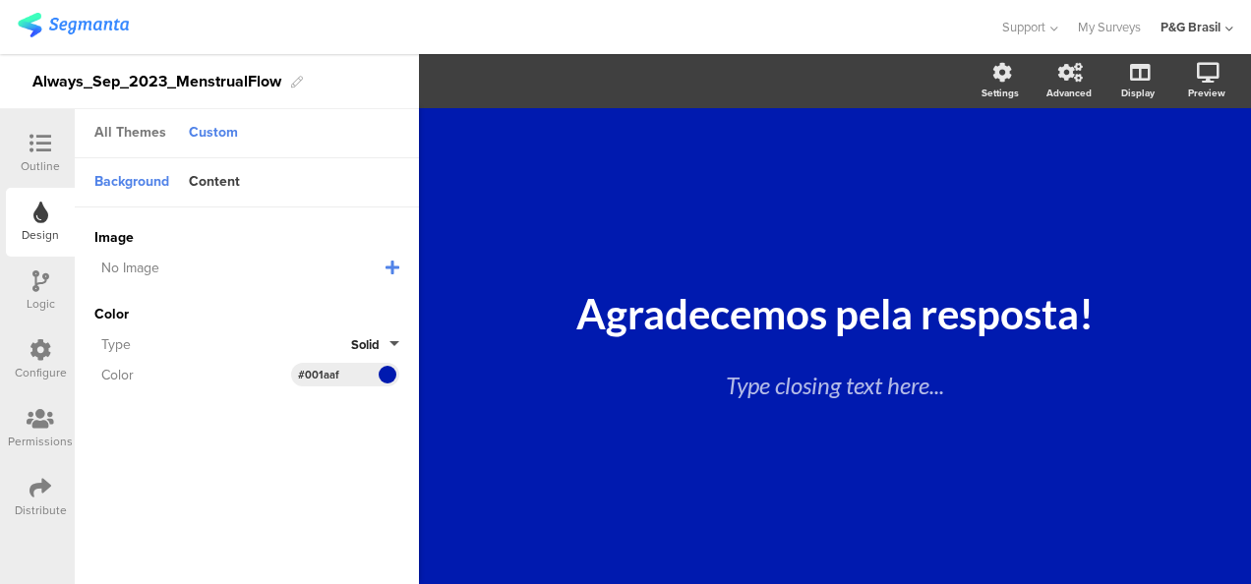
click at [151, 121] on div "All Themes" at bounding box center [130, 133] width 91 height 33
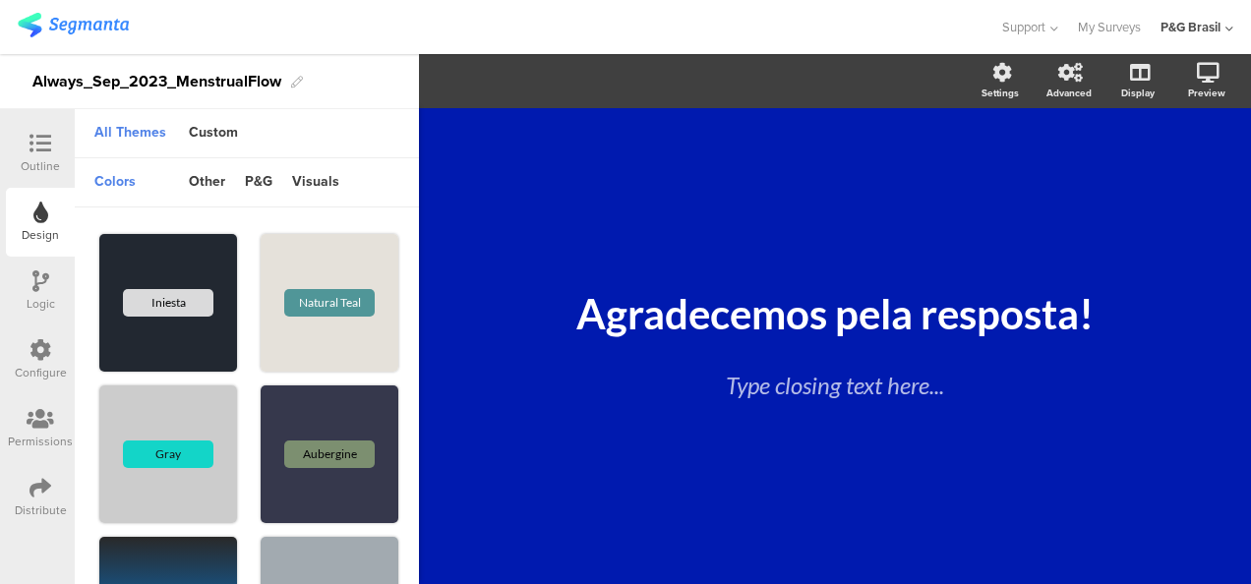
click at [53, 146] on div at bounding box center [40, 145] width 39 height 25
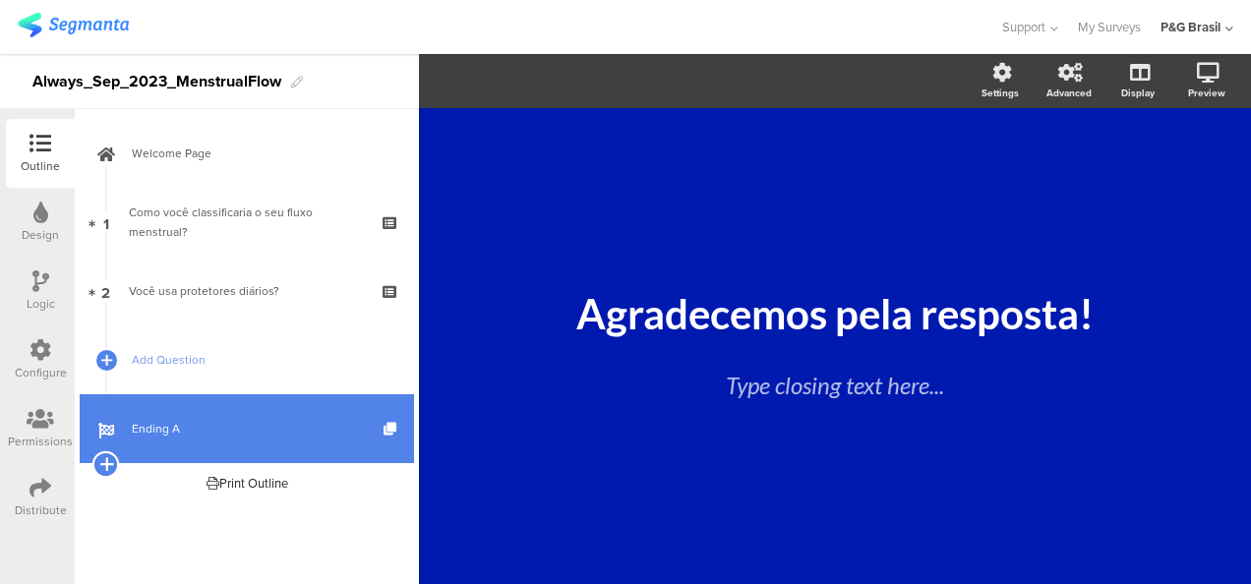
click at [102, 459] on icon at bounding box center [105, 464] width 13 height 18
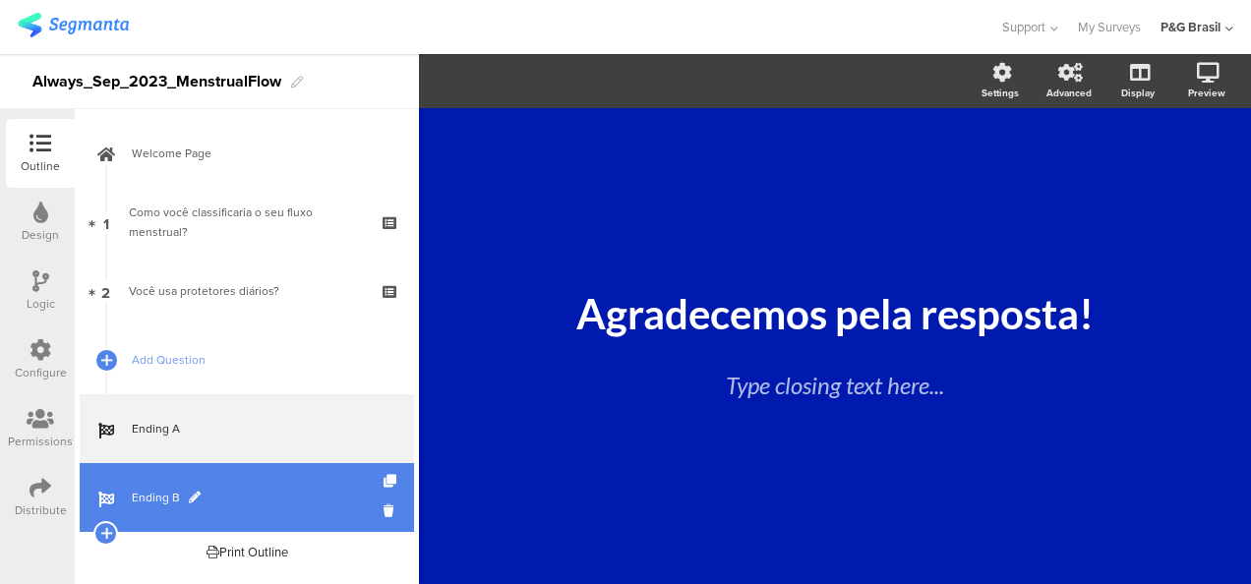
click at [193, 485] on link "Ending B" at bounding box center [247, 497] width 334 height 69
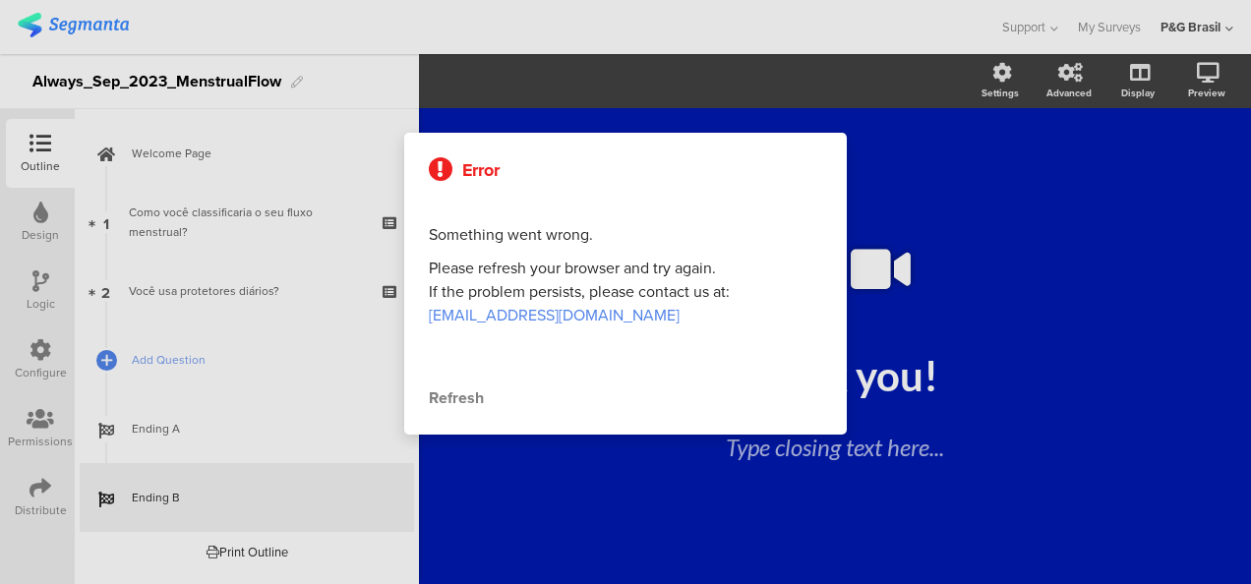
click at [465, 393] on div "Refresh" at bounding box center [625, 399] width 393 height 24
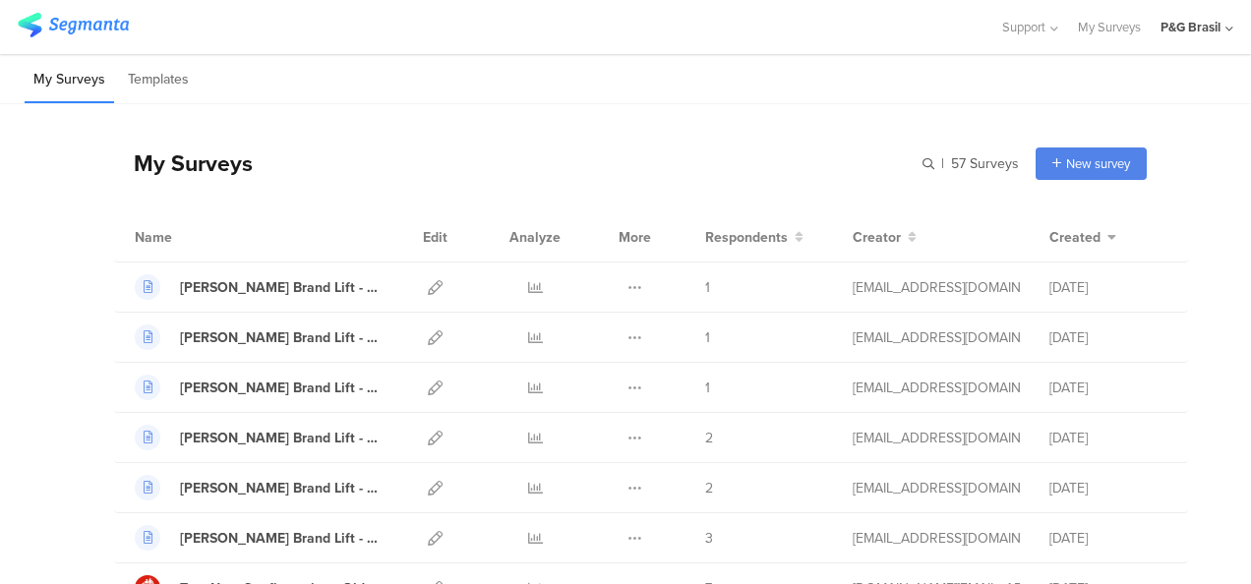
scroll to position [2059, 0]
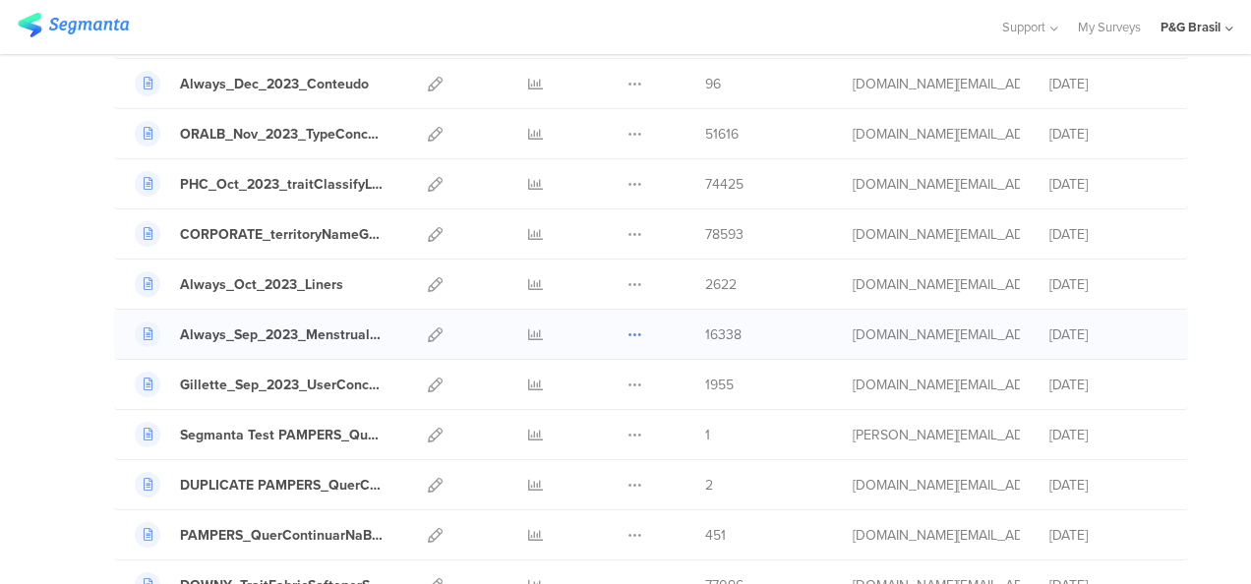
click at [627, 310] on button at bounding box center [634, 334] width 15 height 49
click at [511, 311] on div at bounding box center [535, 334] width 59 height 49
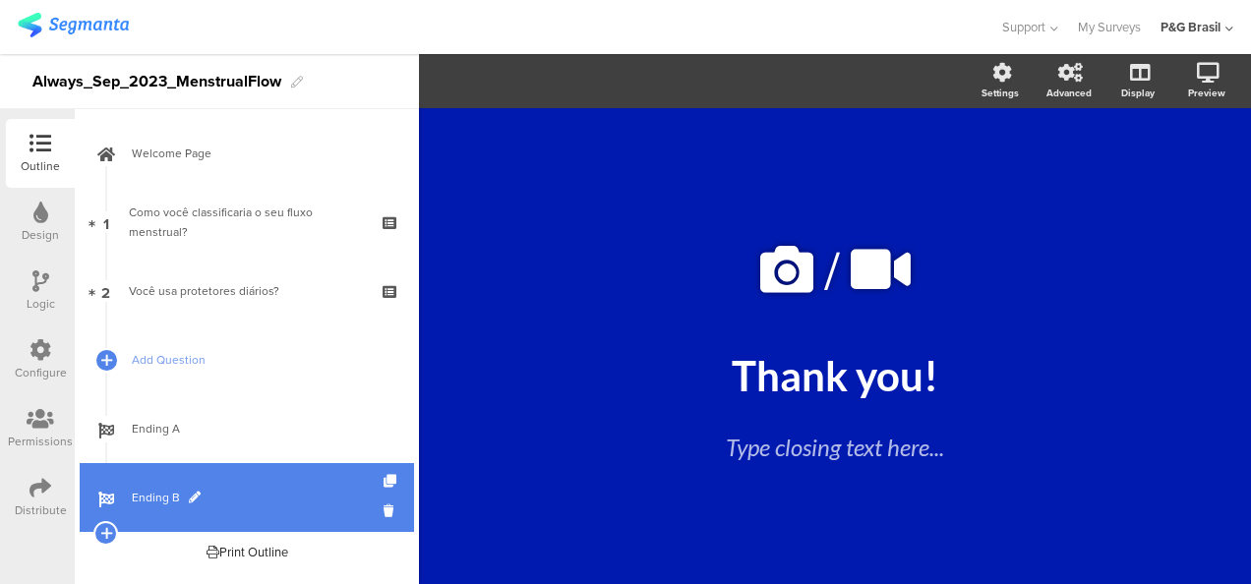
click at [191, 496] on span at bounding box center [195, 498] width 12 height 12
click at [385, 507] on icon at bounding box center [392, 511] width 17 height 19
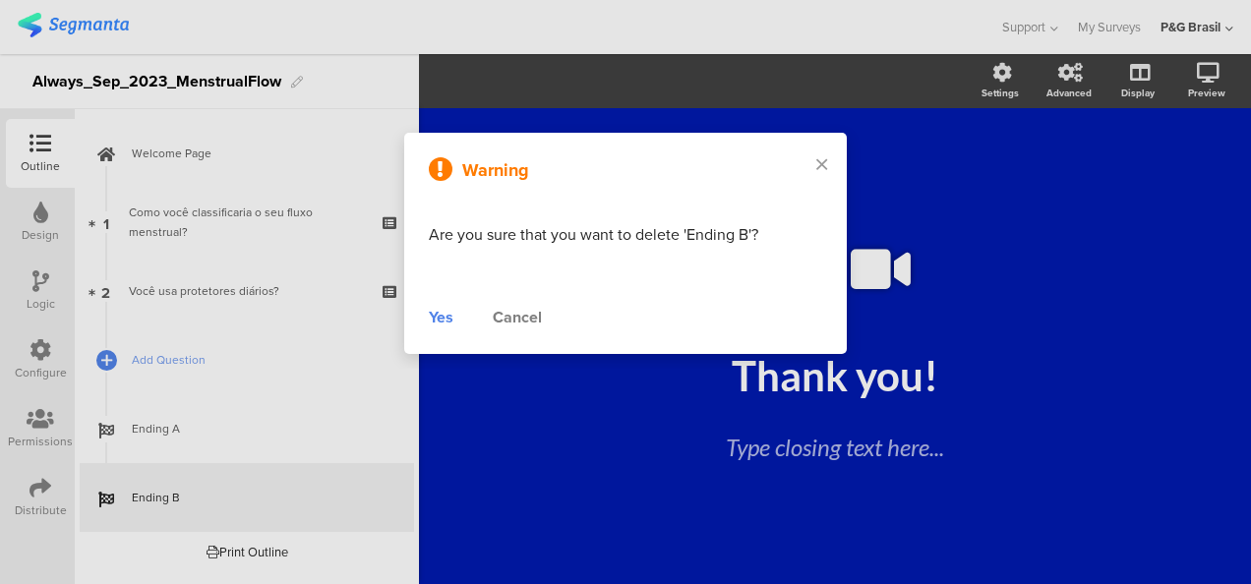
click at [450, 323] on div "Yes" at bounding box center [441, 318] width 25 height 24
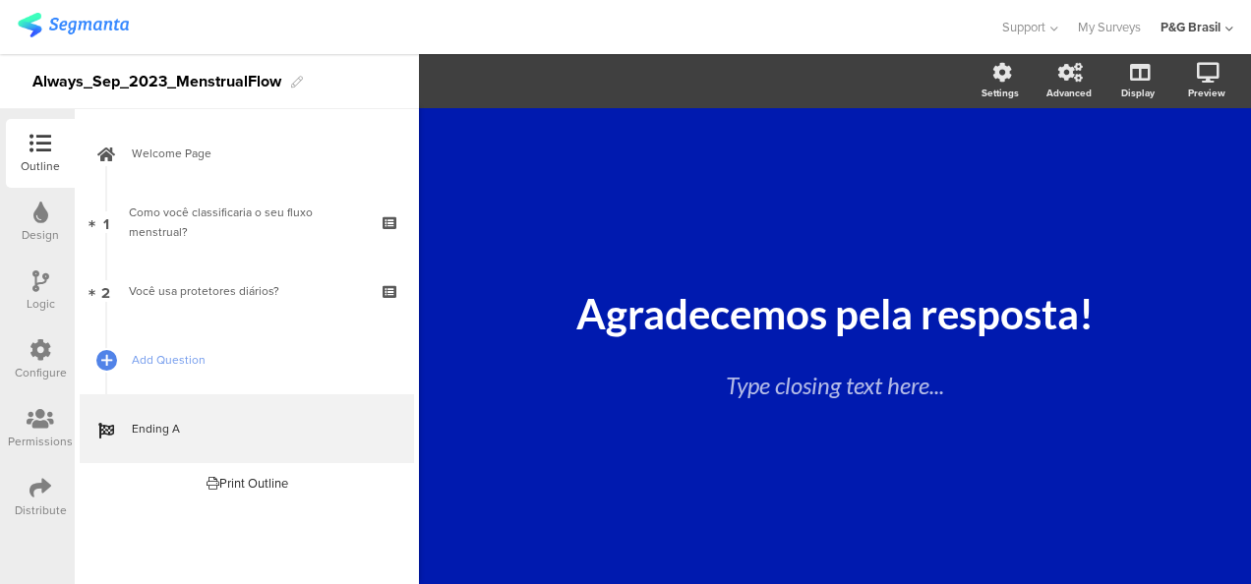
click at [116, 355] on div at bounding box center [106, 360] width 25 height 25
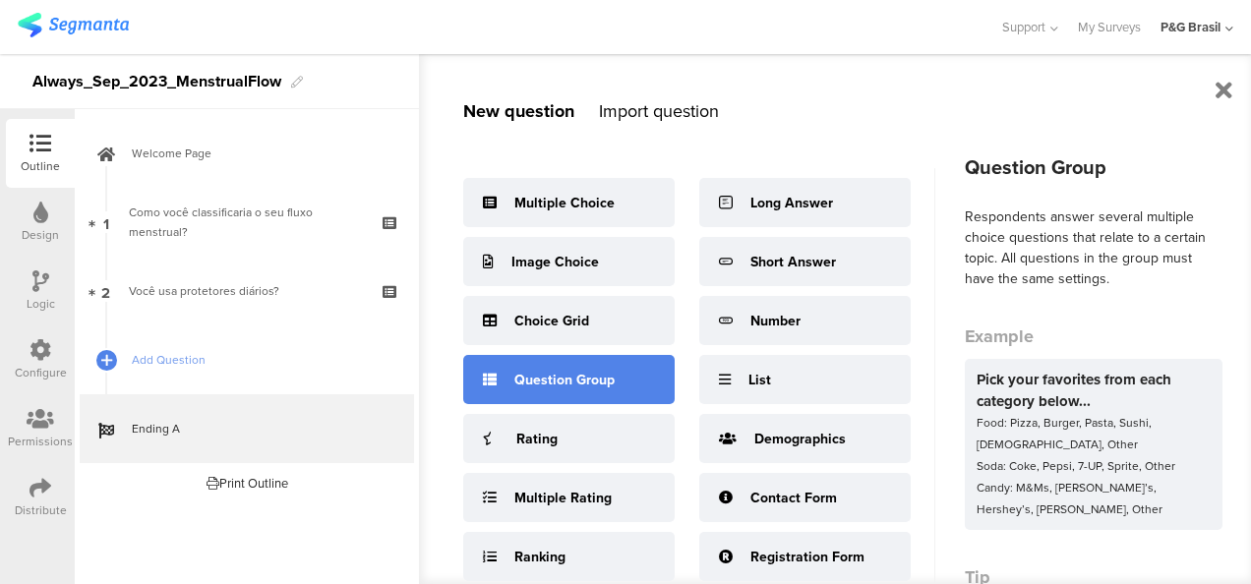
scroll to position [189, 0]
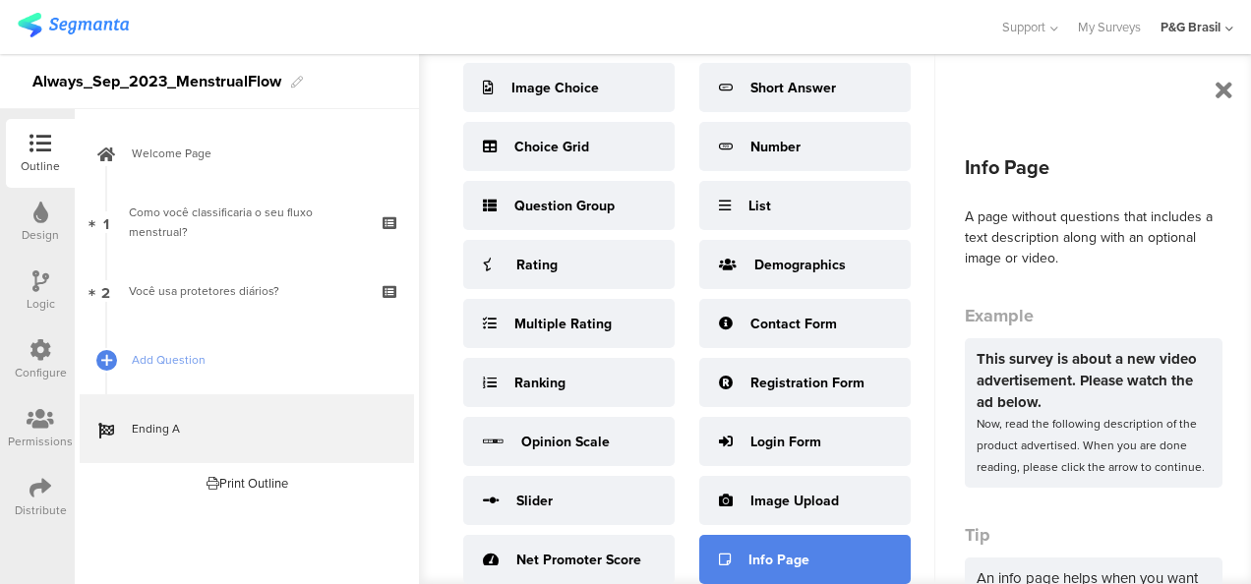
click at [860, 547] on div "Info Page" at bounding box center [804, 559] width 211 height 49
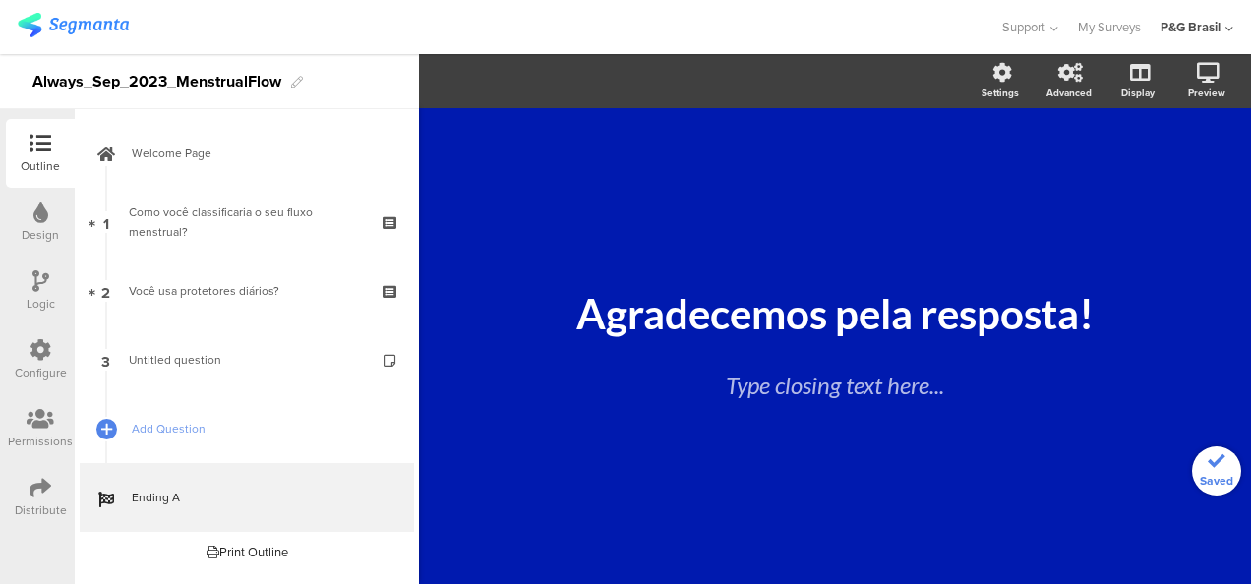
scroll to position [182, 0]
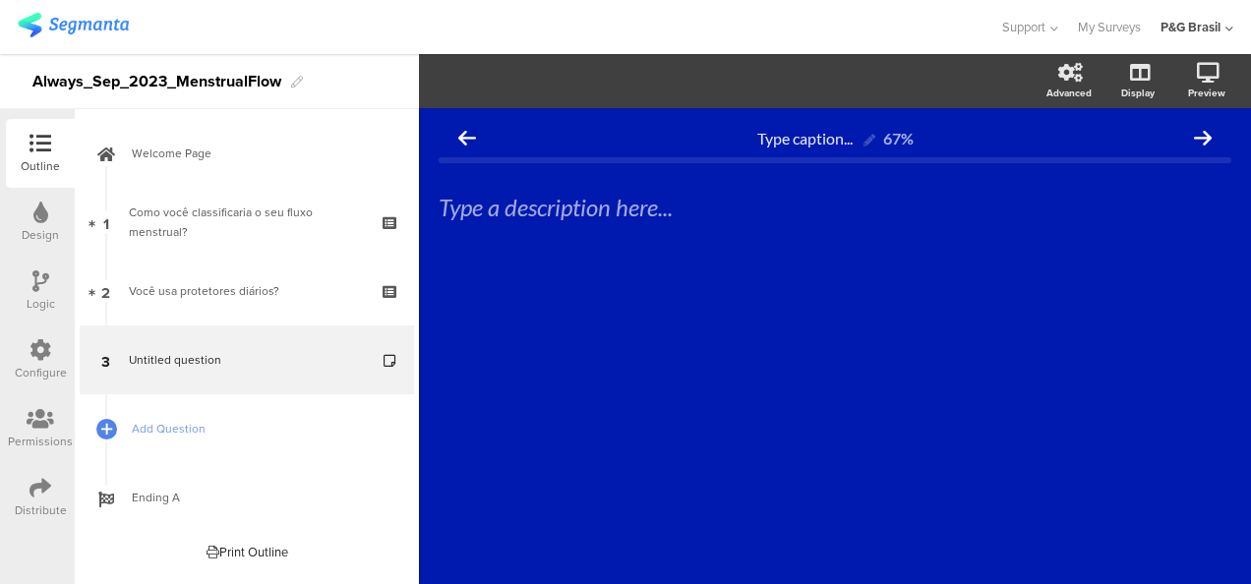
click at [637, 251] on div "Type caption... 67% Type a description here..." at bounding box center [835, 224] width 793 height 212
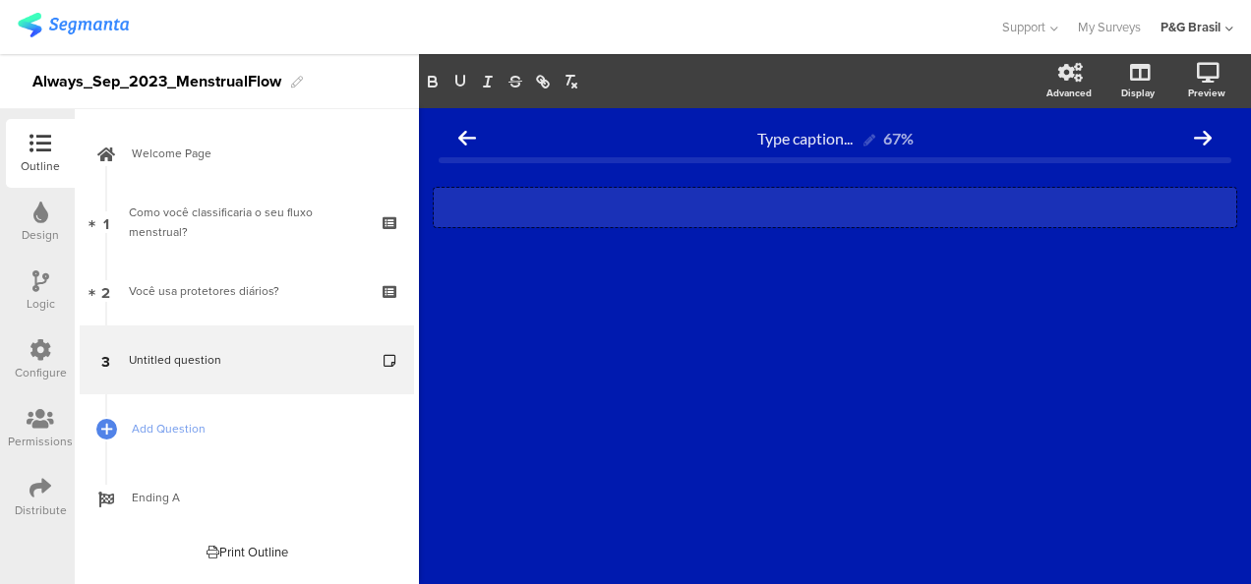
click at [592, 212] on div "Type a description here..." at bounding box center [835, 207] width 803 height 39
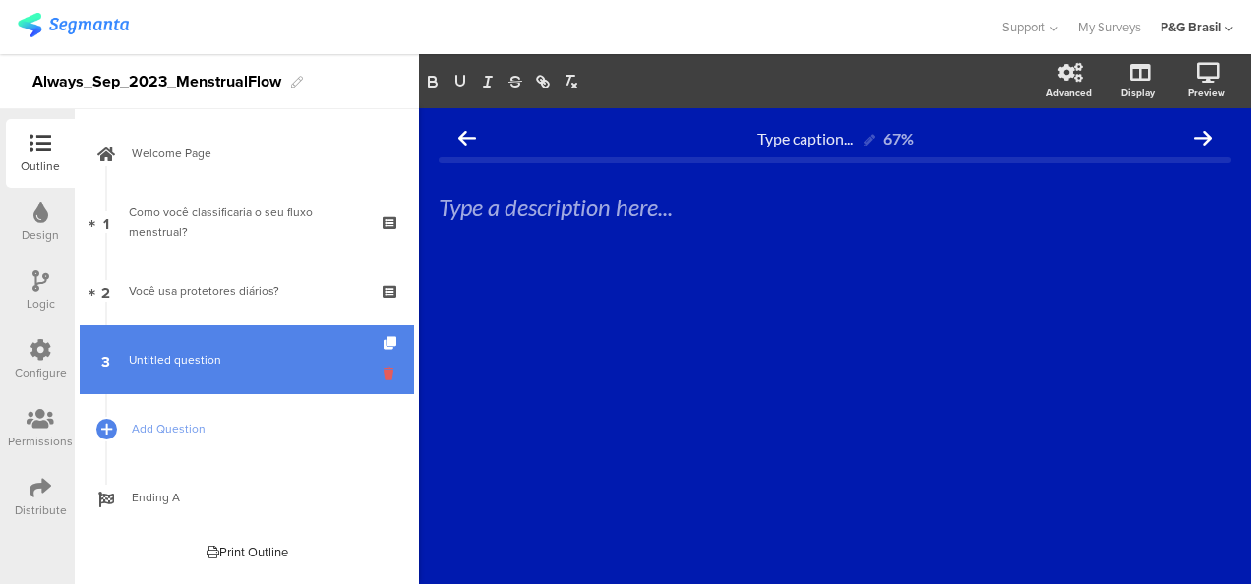
click at [393, 376] on icon at bounding box center [392, 373] width 17 height 19
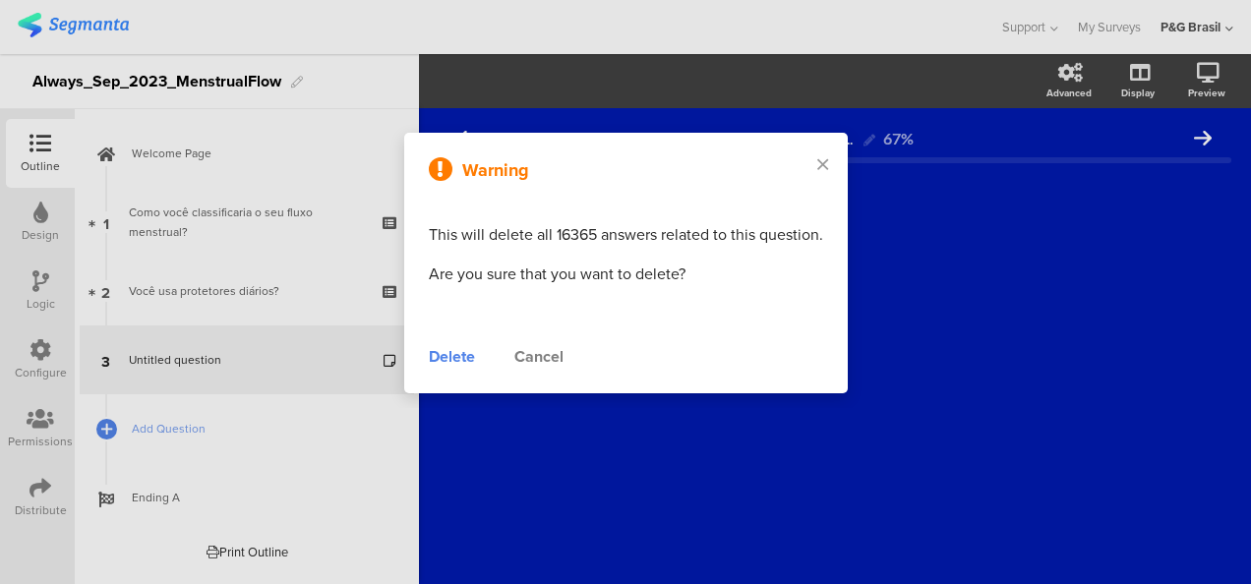
click at [457, 358] on div "Delete" at bounding box center [452, 357] width 46 height 24
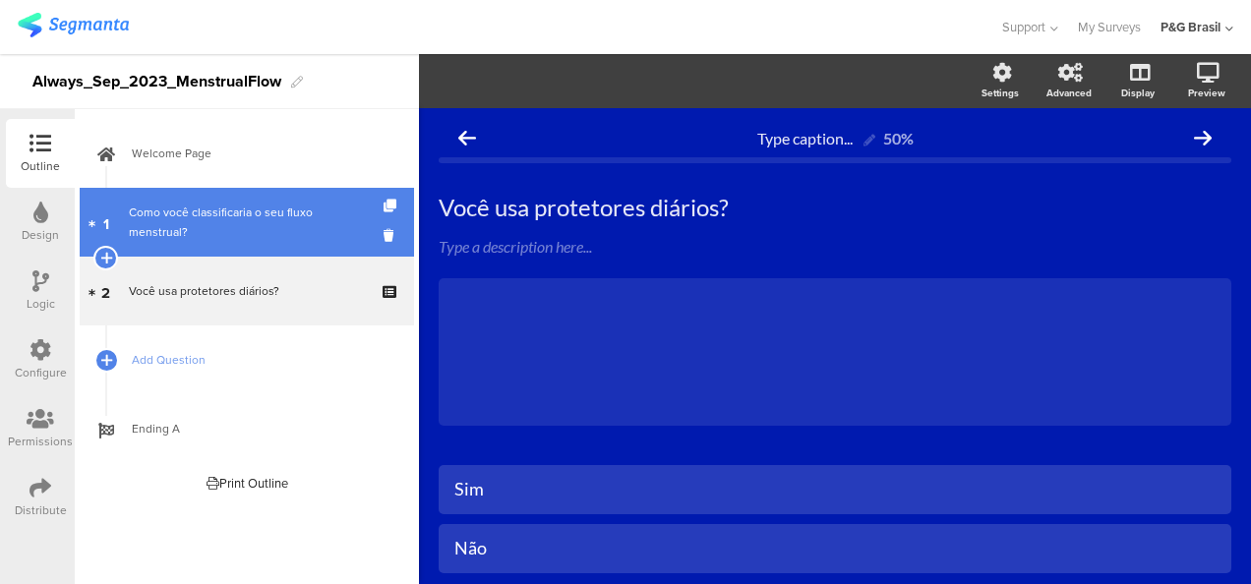
click at [208, 232] on div "Como você classificaria o seu fluxo menstrual?" at bounding box center [246, 222] width 235 height 39
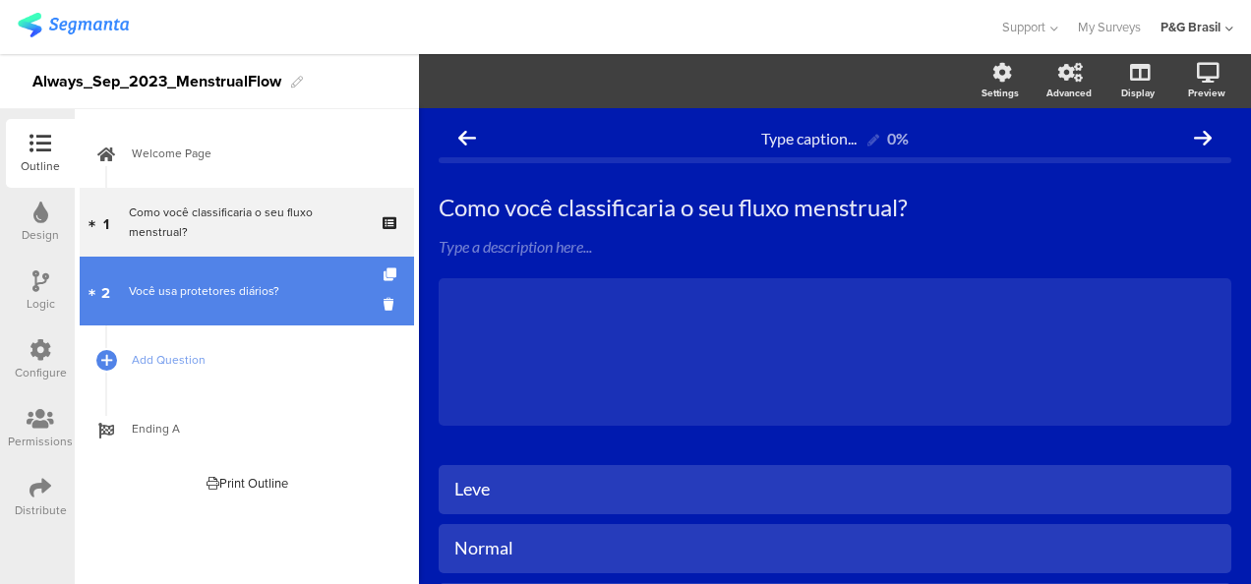
click at [220, 281] on div "Você usa protetores diários?" at bounding box center [246, 291] width 235 height 20
